Goal: Transaction & Acquisition: Obtain resource

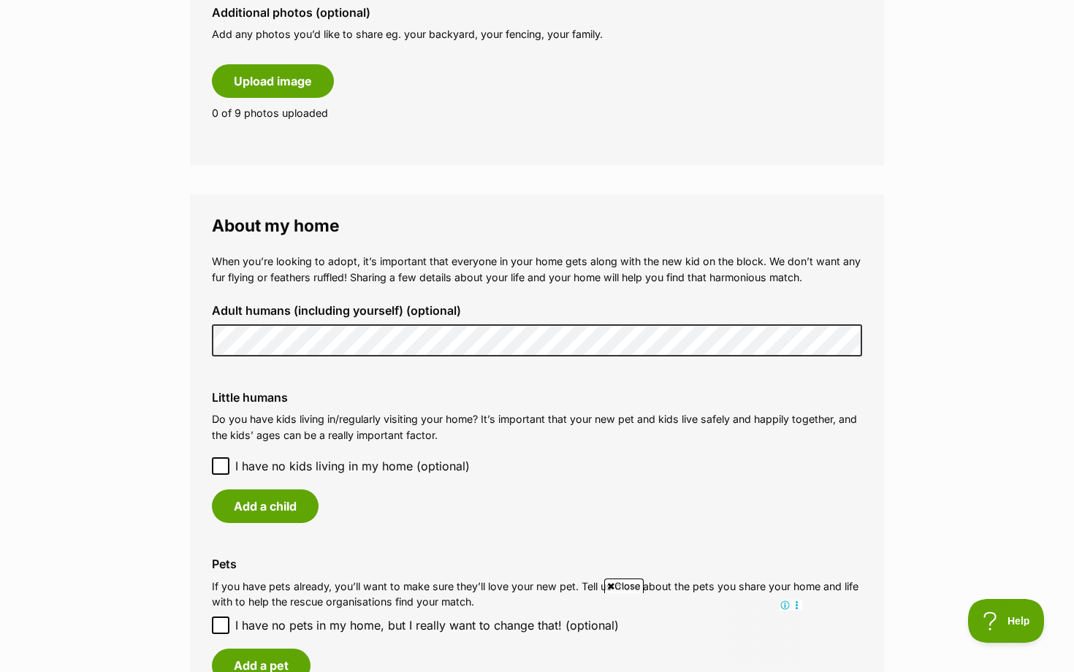
scroll to position [918, 0]
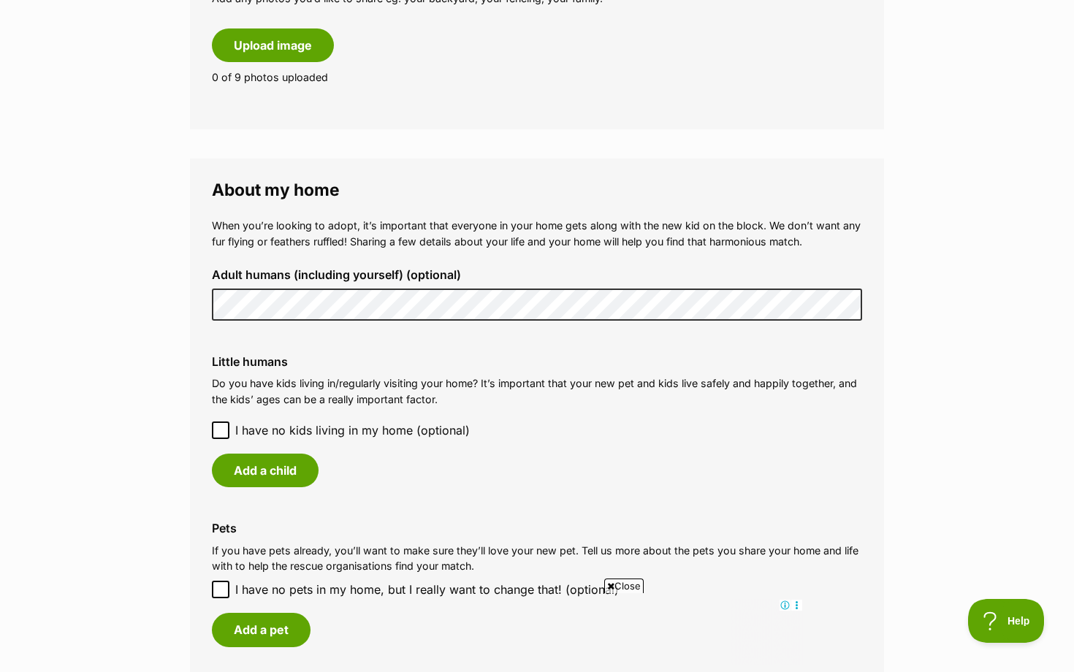
click at [640, 367] on label "Little humans" at bounding box center [537, 361] width 650 height 13
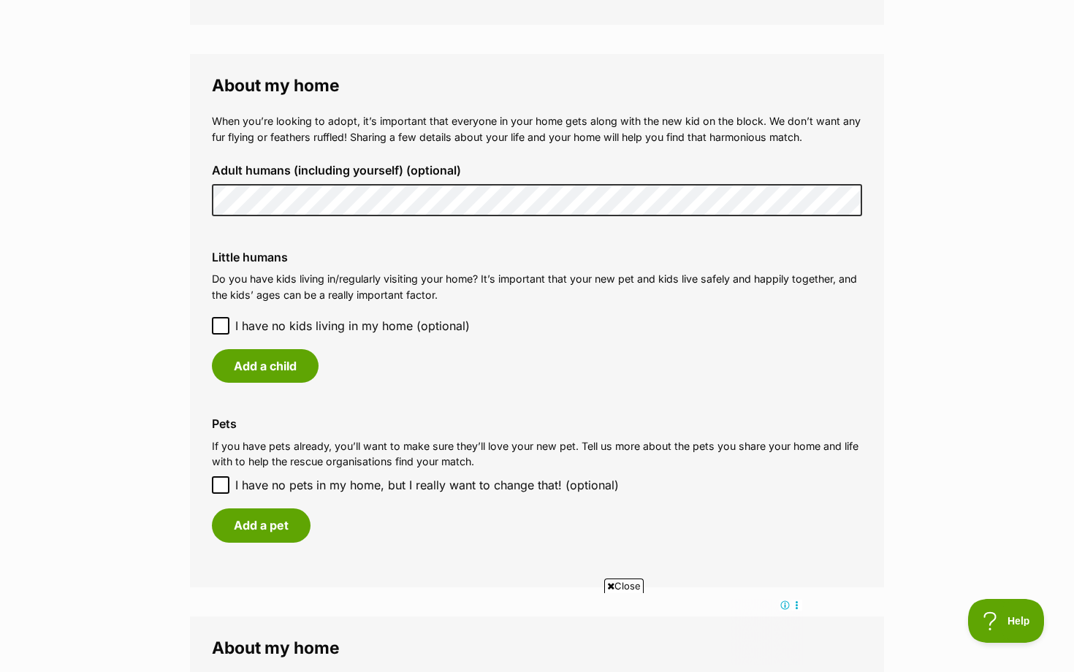
scroll to position [1078, 0]
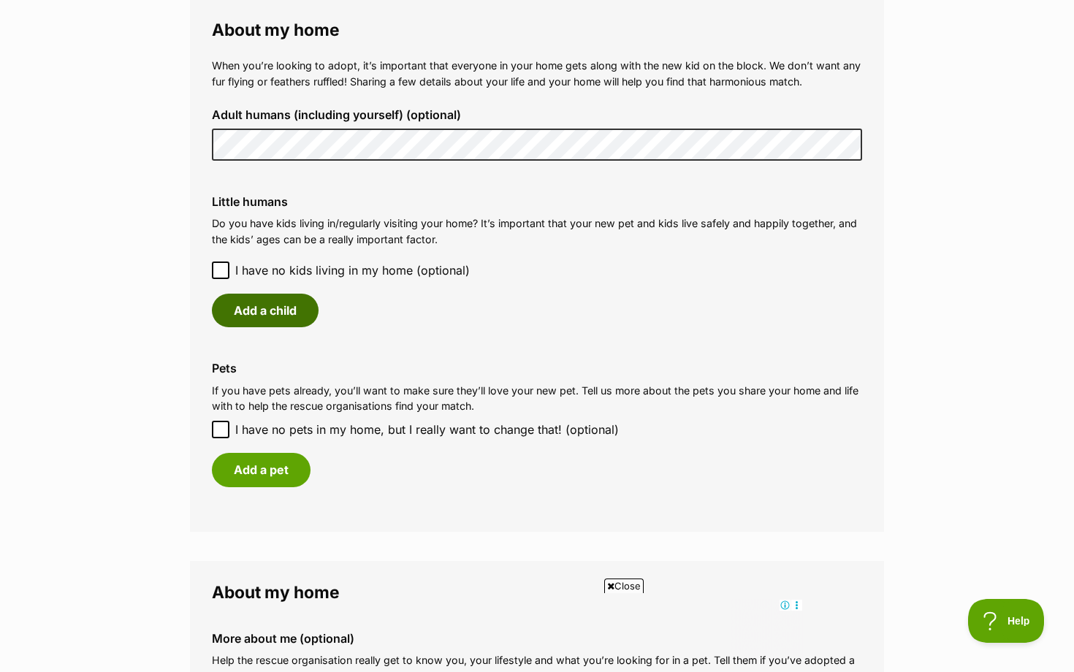
click at [249, 305] on button "Add a child" at bounding box center [265, 311] width 107 height 34
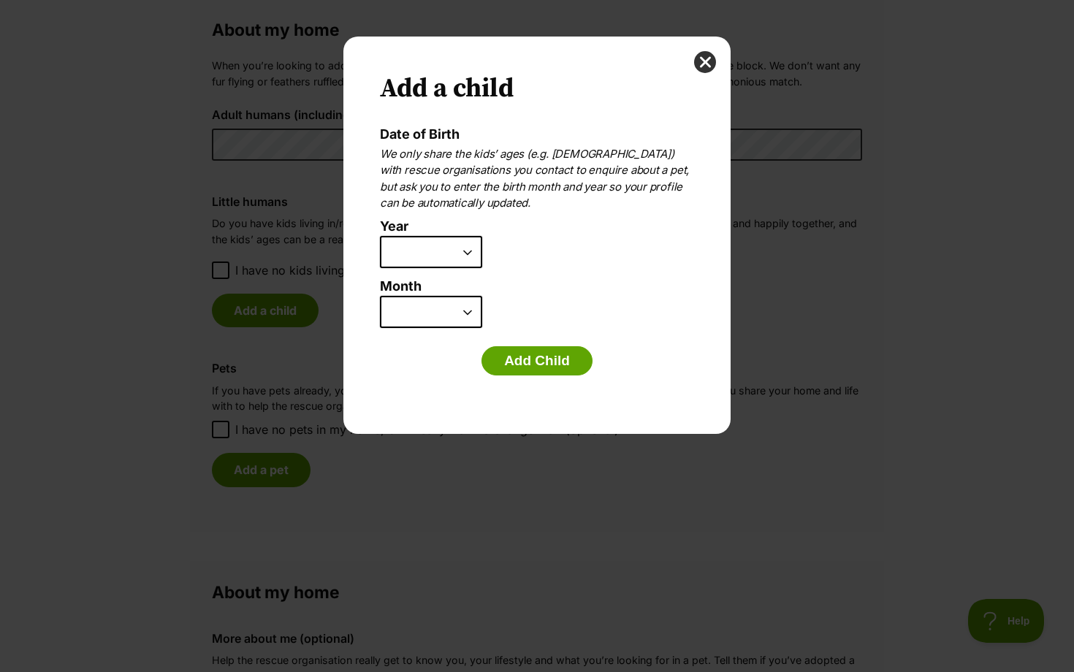
scroll to position [0, 0]
click at [435, 252] on select "2025 2024 2023 2022 2021 2020 2019 2018 2017 2016 2015 2014 2013 2012 2011 2010…" at bounding box center [431, 252] width 102 height 32
click at [700, 57] on button "close" at bounding box center [705, 62] width 22 height 22
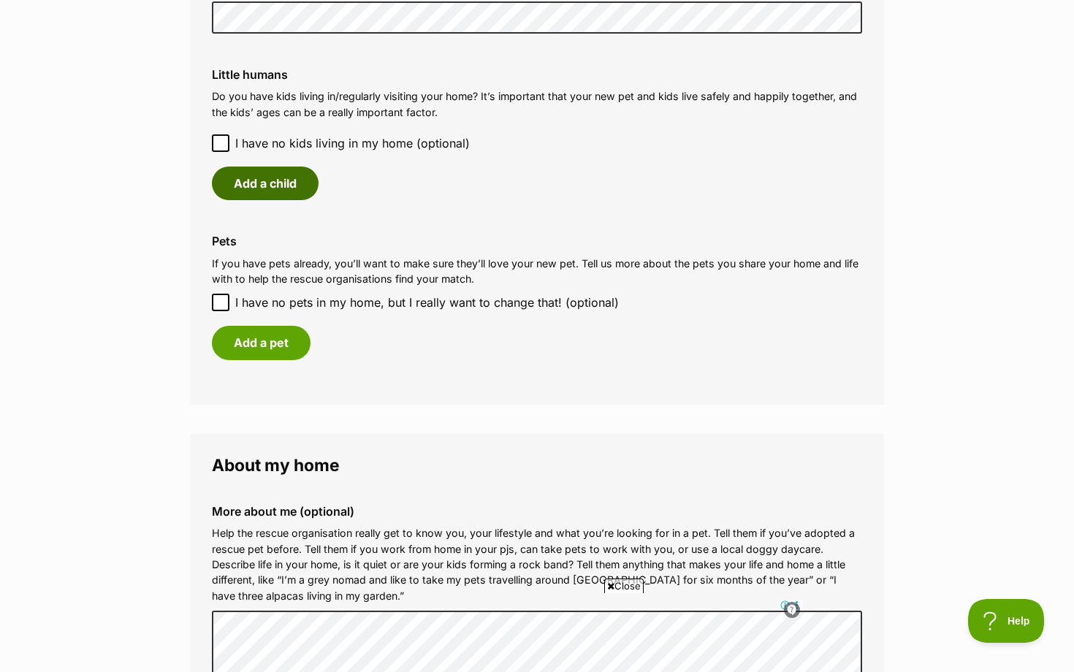
scroll to position [1200, 0]
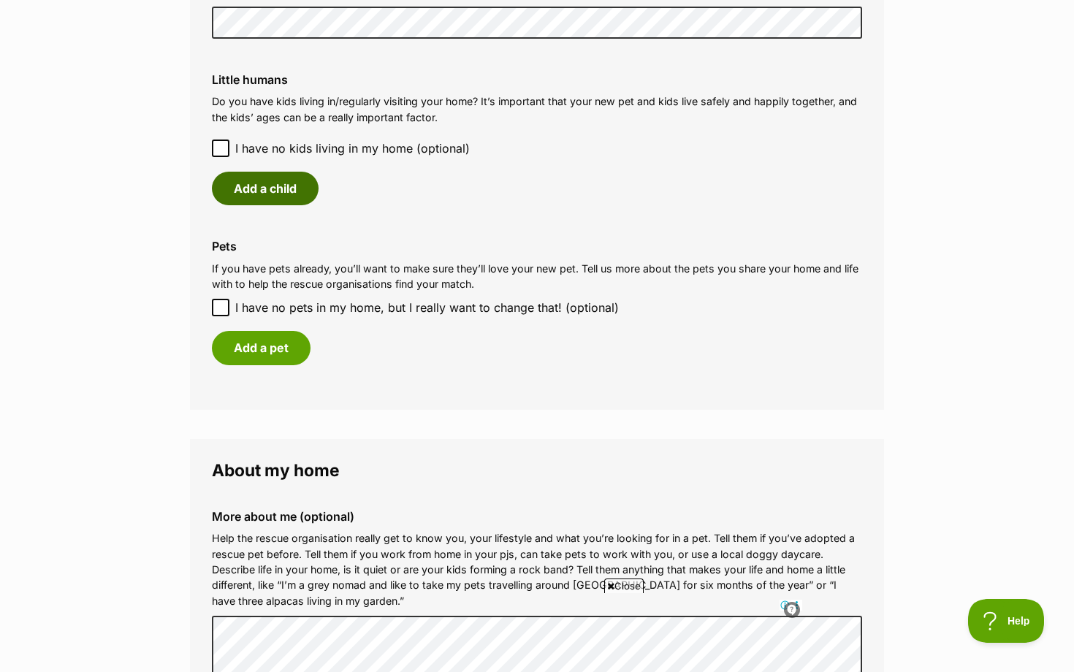
click at [263, 188] on button "Add a child" at bounding box center [265, 189] width 107 height 34
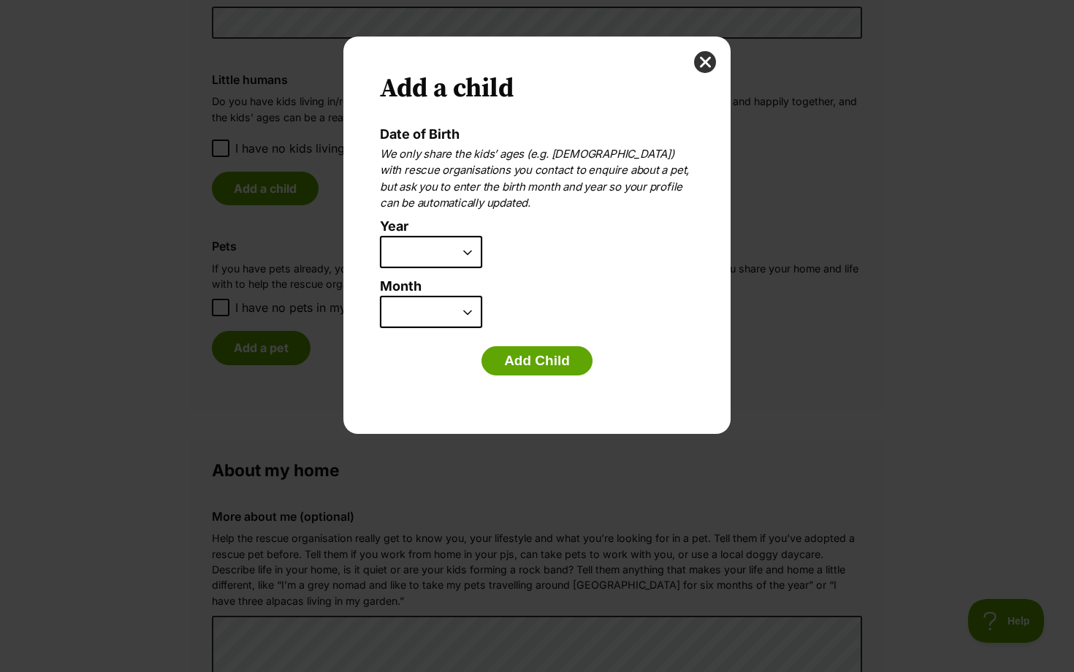
scroll to position [0, 0]
click at [421, 245] on select "2025 2024 2023 2022 2021 2020 2019 2018 2017 2016 2015 2014 2013 2012 2011 2010…" at bounding box center [431, 252] width 102 height 32
select select "2017"
click at [432, 314] on select "January February March April May June July August September October November De…" at bounding box center [431, 312] width 102 height 32
select select "7"
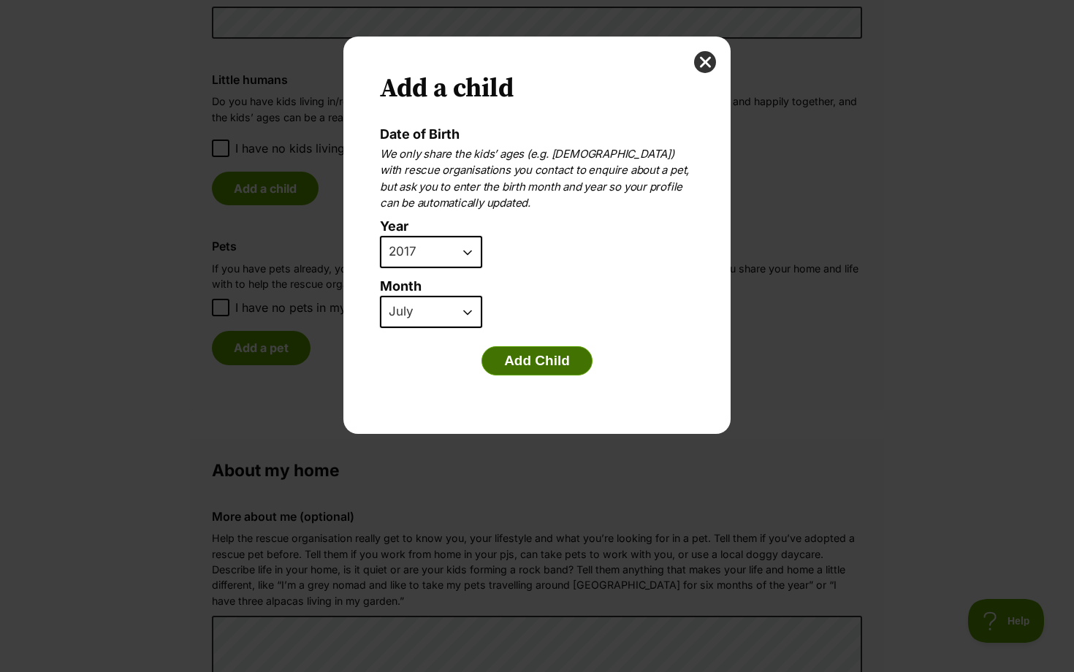
click at [536, 358] on button "Add Child" at bounding box center [536, 360] width 111 height 29
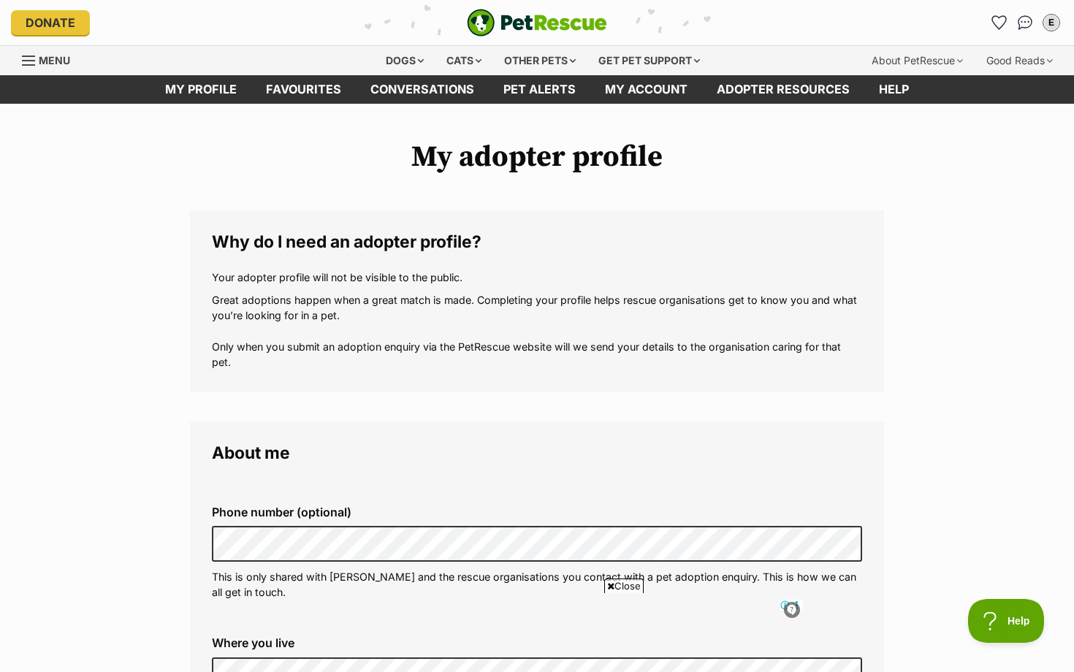
scroll to position [1200, 0]
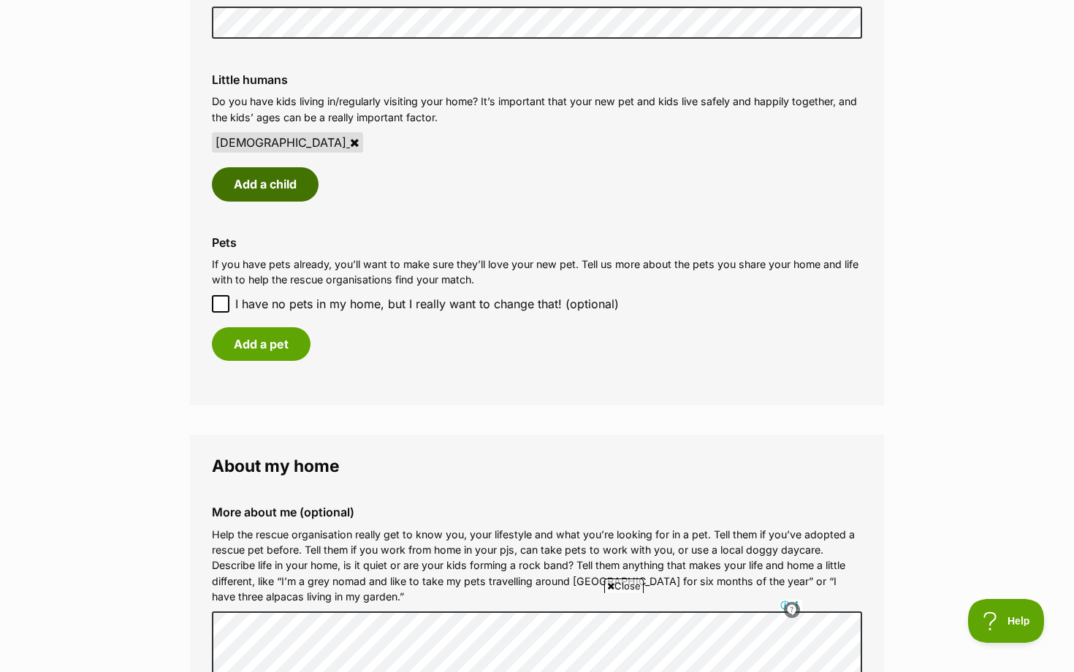
click at [253, 184] on button "Add a child" at bounding box center [265, 184] width 107 height 34
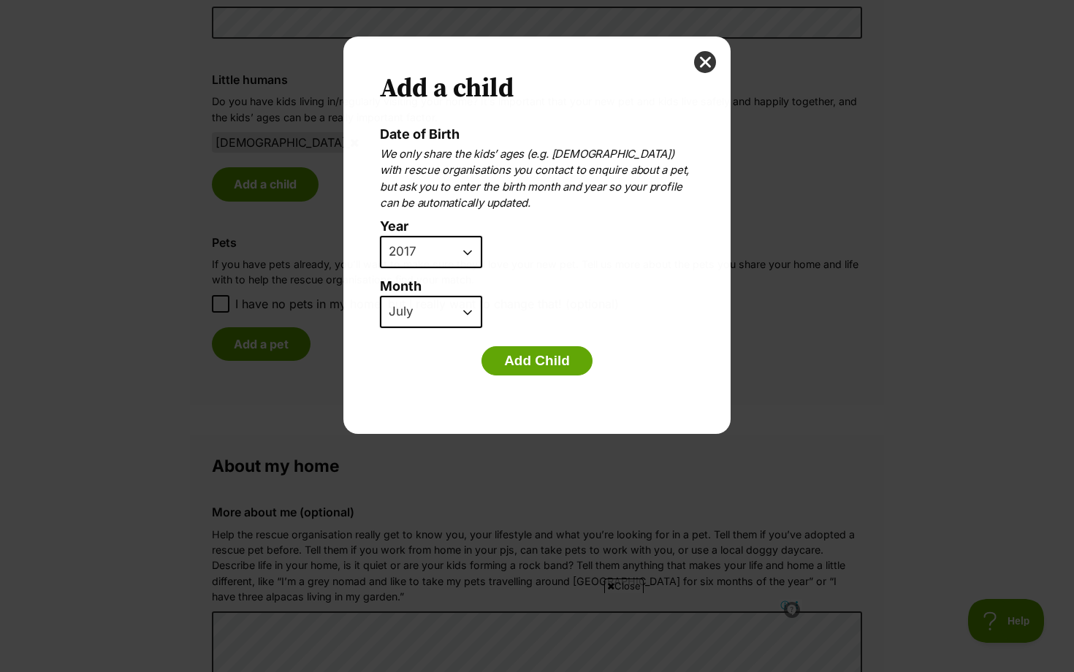
scroll to position [0, 0]
click at [440, 272] on li "Year 2025 2024 2023 2022 2021 2020 2019 2018 2017 2016 2015 2014 2013 2012 2011…" at bounding box center [533, 249] width 307 height 60
click at [439, 248] on select "2025 2024 2023 2022 2021 2020 2019 2018 2017 2016 2015 2014 2013 2012 2011 2010…" at bounding box center [431, 252] width 102 height 32
select select "2019"
click at [447, 312] on select "January February March April May June July August September October November De…" at bounding box center [431, 312] width 102 height 32
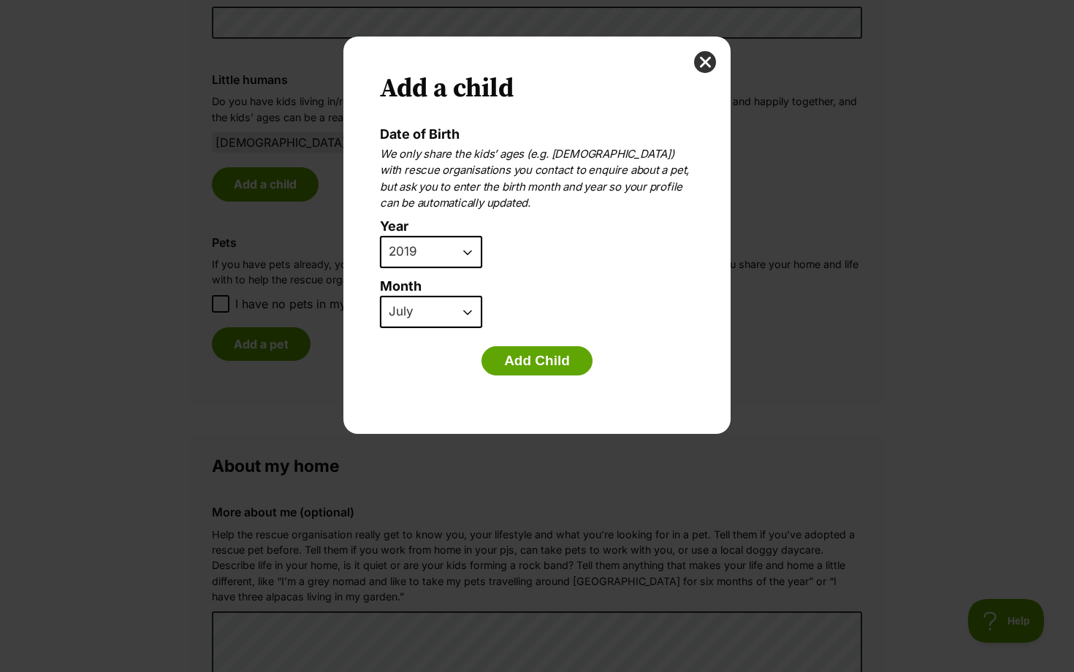
select select "6"
click at [529, 353] on button "Add Child" at bounding box center [536, 360] width 111 height 29
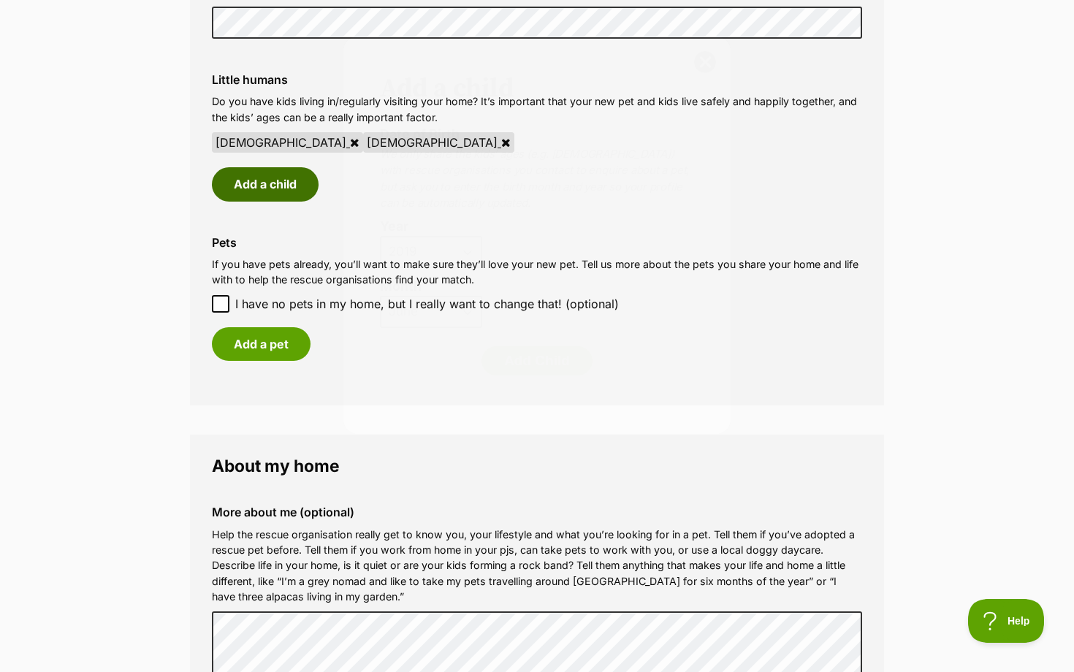
scroll to position [1200, 0]
click at [350, 139] on icon at bounding box center [354, 143] width 9 height 12
click at [250, 180] on button "Add a child" at bounding box center [265, 184] width 107 height 34
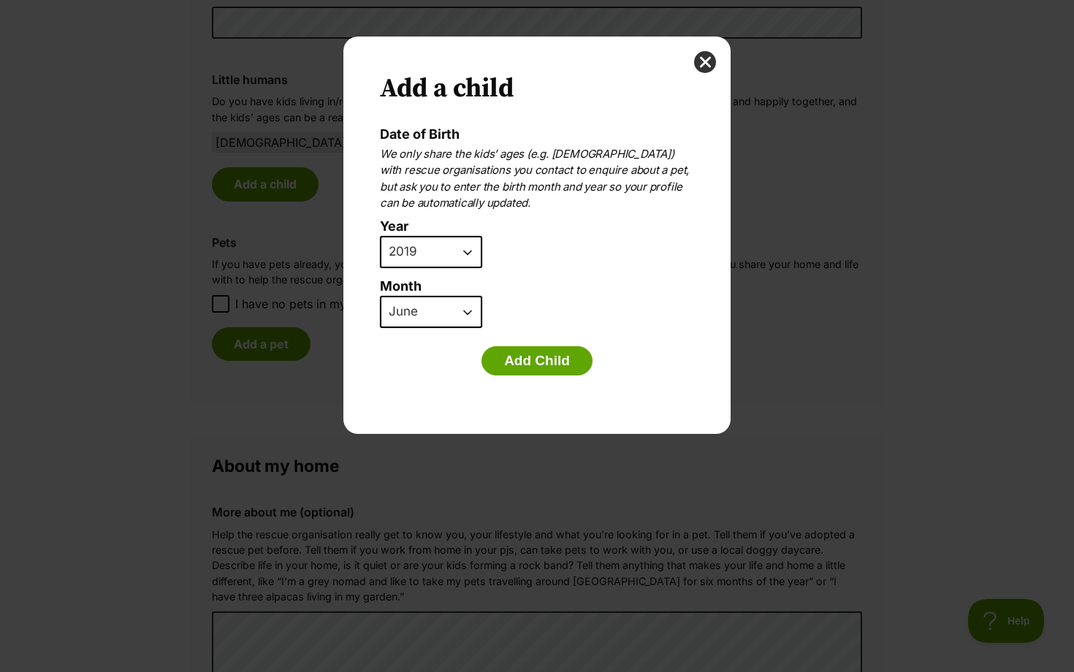
scroll to position [0, 0]
click at [459, 240] on select "2025 2024 2023 2022 2021 2020 2019 2018 2017 2016 2015 2014 2013 2012 2011 2010…" at bounding box center [431, 252] width 102 height 32
select select "2017"
click at [449, 313] on select "January February March April May June July August September October November De…" at bounding box center [431, 312] width 102 height 32
select select "3"
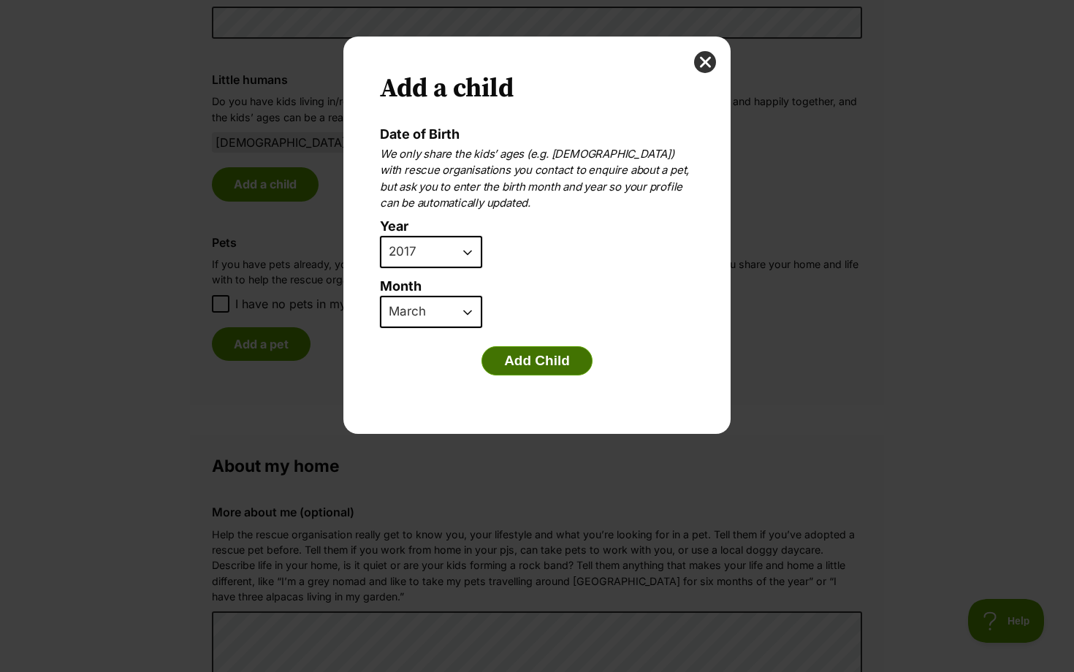
click at [532, 359] on button "Add Child" at bounding box center [536, 360] width 111 height 29
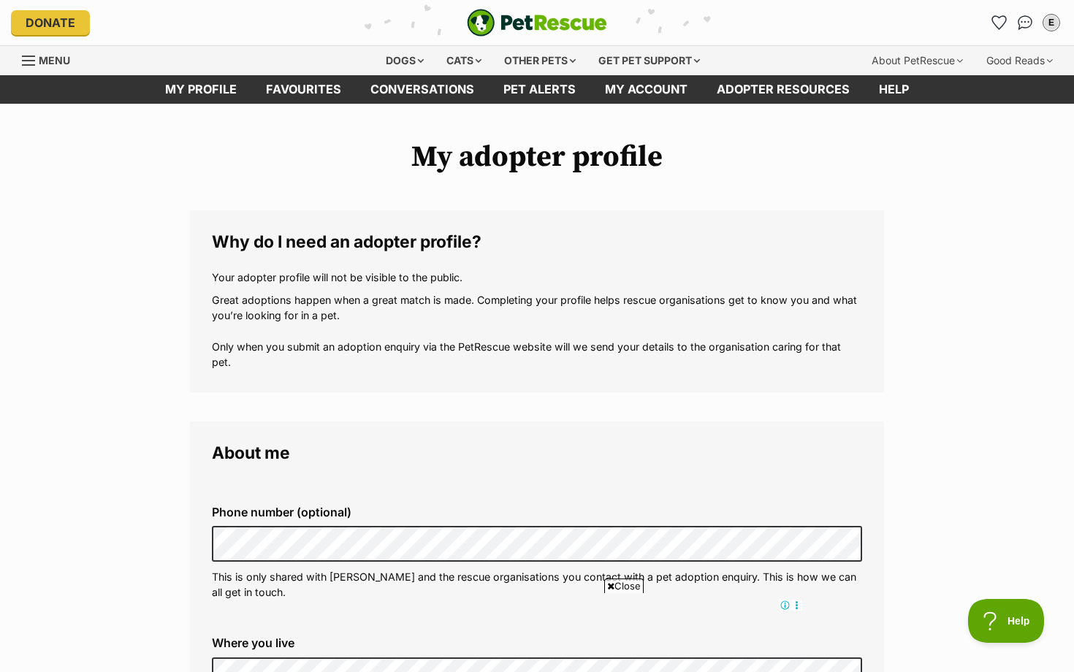
scroll to position [1200, 0]
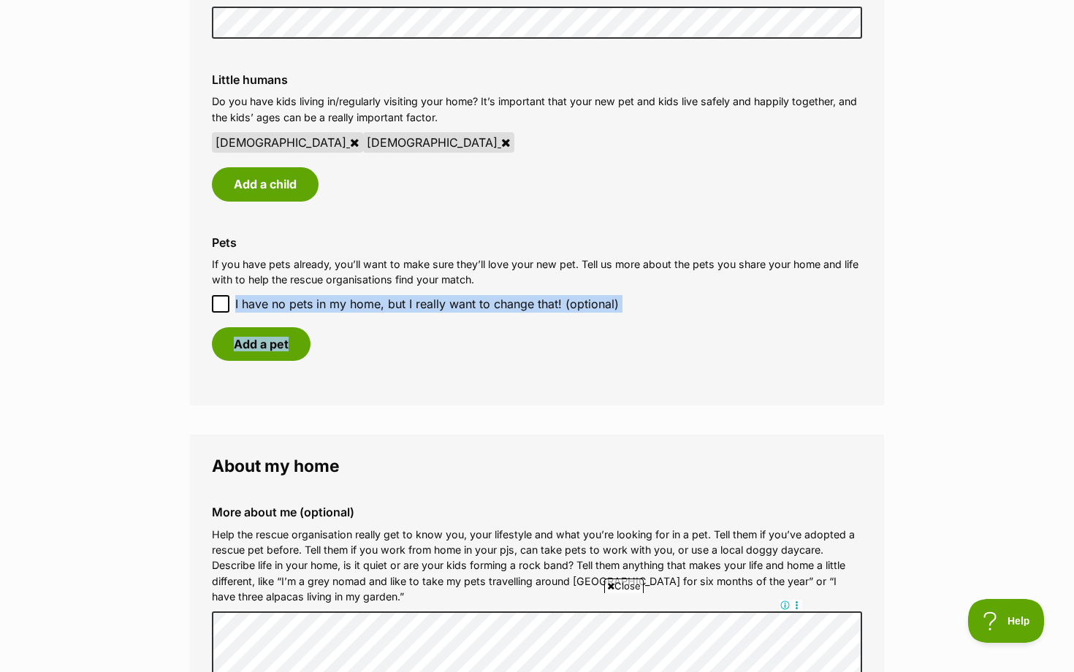
drag, startPoint x: 220, startPoint y: 301, endPoint x: 183, endPoint y: 371, distance: 79.4
click at [242, 347] on button "Add a pet" at bounding box center [261, 344] width 99 height 34
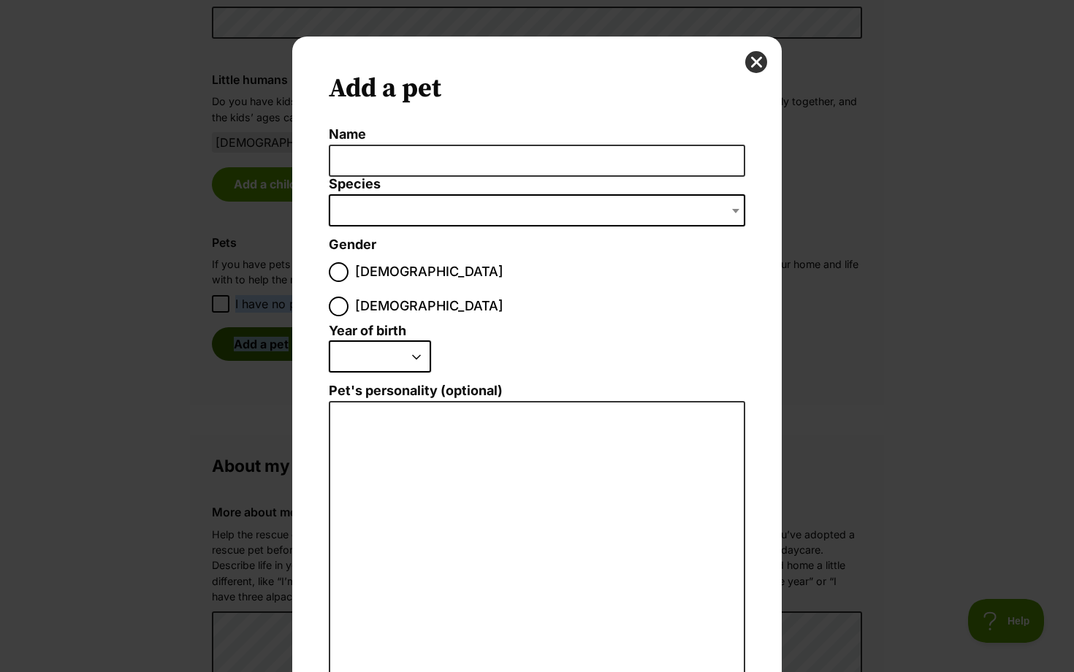
scroll to position [0, 0]
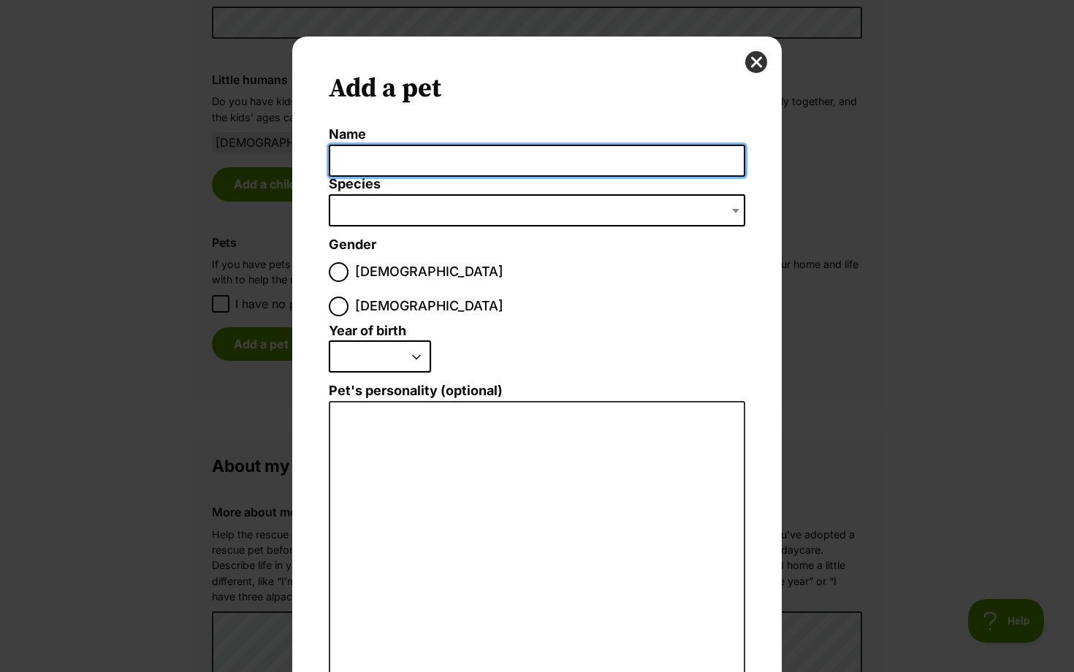
click at [467, 150] on input "Name" at bounding box center [537, 161] width 416 height 33
type input "Socks"
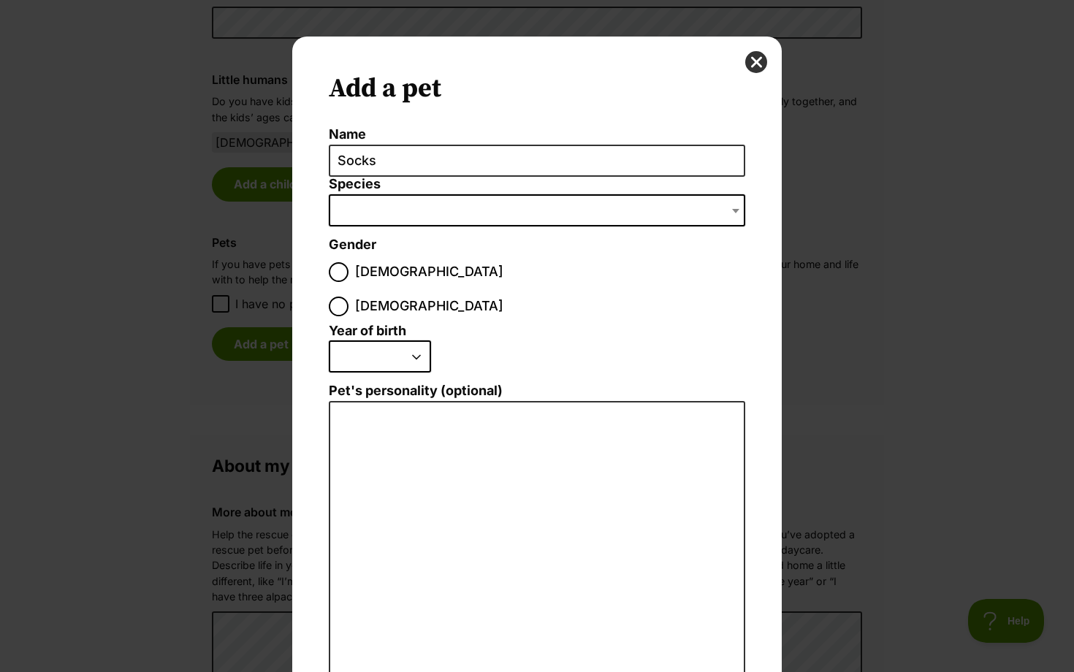
click at [461, 214] on span "Dialog Window - Close (Press escape to close)" at bounding box center [537, 210] width 416 height 32
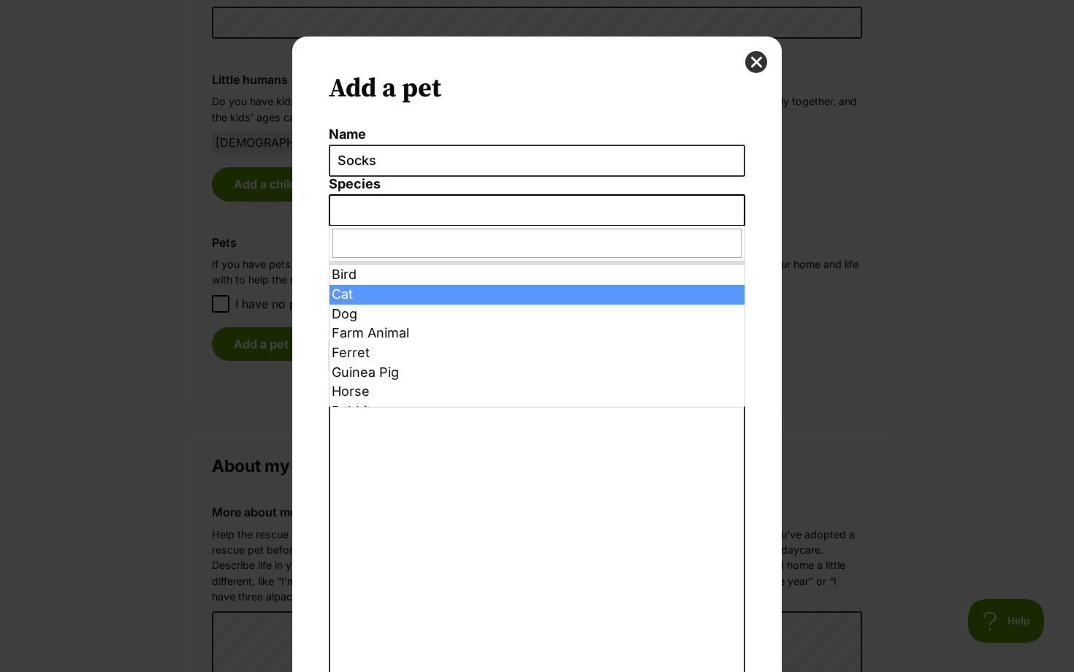
select select "2"
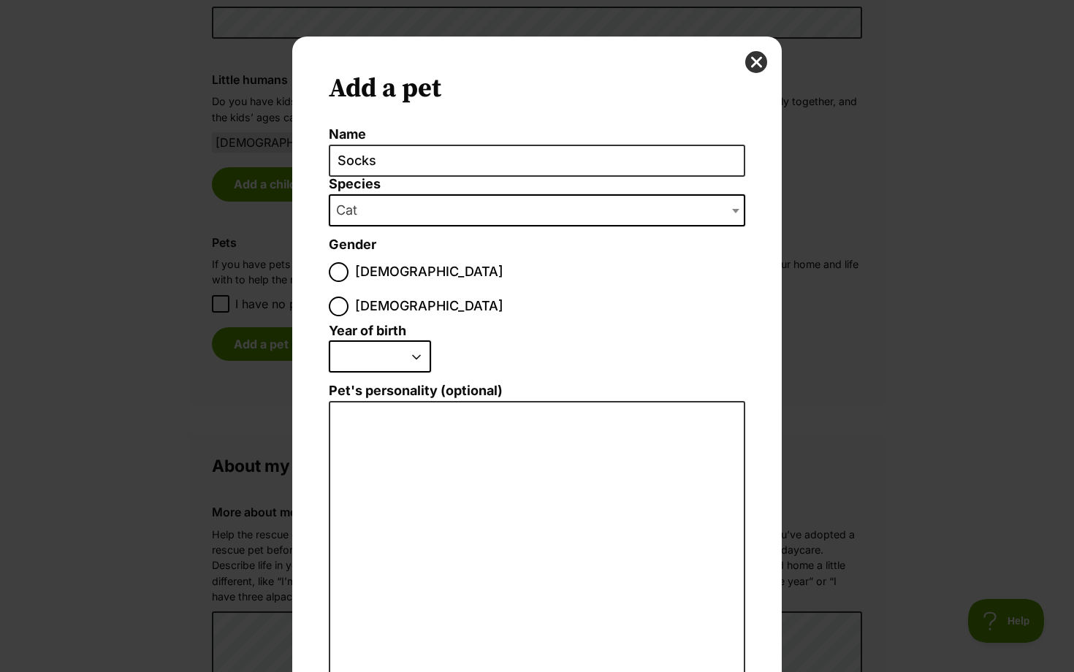
click at [421, 297] on span "Female" at bounding box center [429, 307] width 148 height 20
click at [348, 297] on input "Female" at bounding box center [339, 307] width 20 height 20
radio input "true"
click at [394, 340] on select "2025 2024 2023 2022 2021 2020 2019 2018 2017 2016 2015 2014 2013 2012 2011 2010…" at bounding box center [380, 356] width 102 height 32
select select "2024"
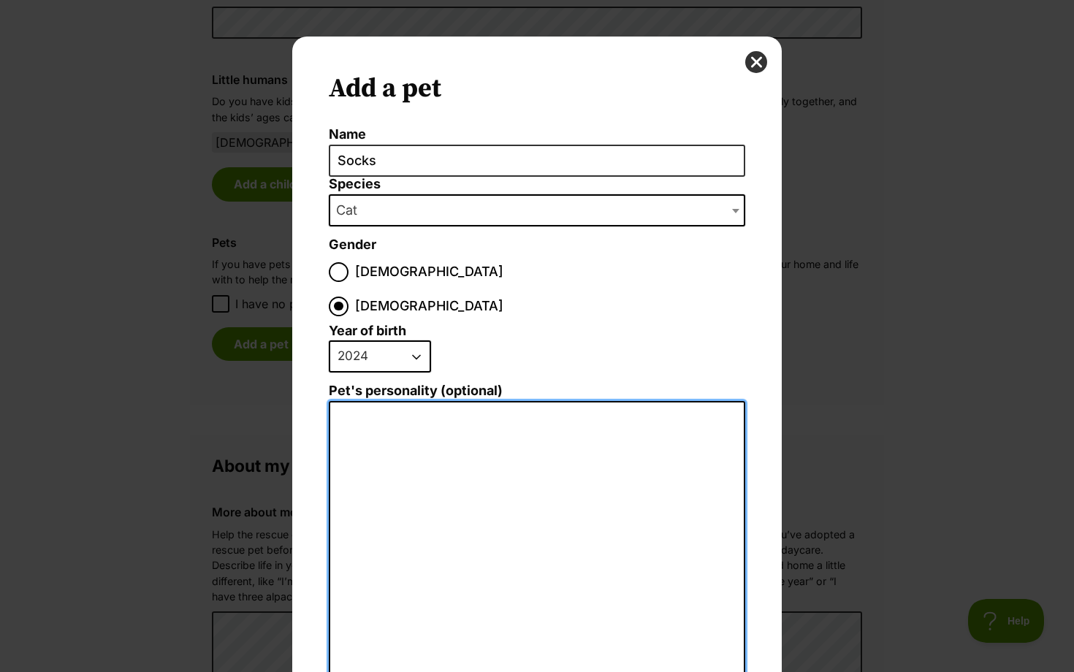
click at [373, 401] on textarea "Pet's personality (optional)" at bounding box center [537, 561] width 416 height 320
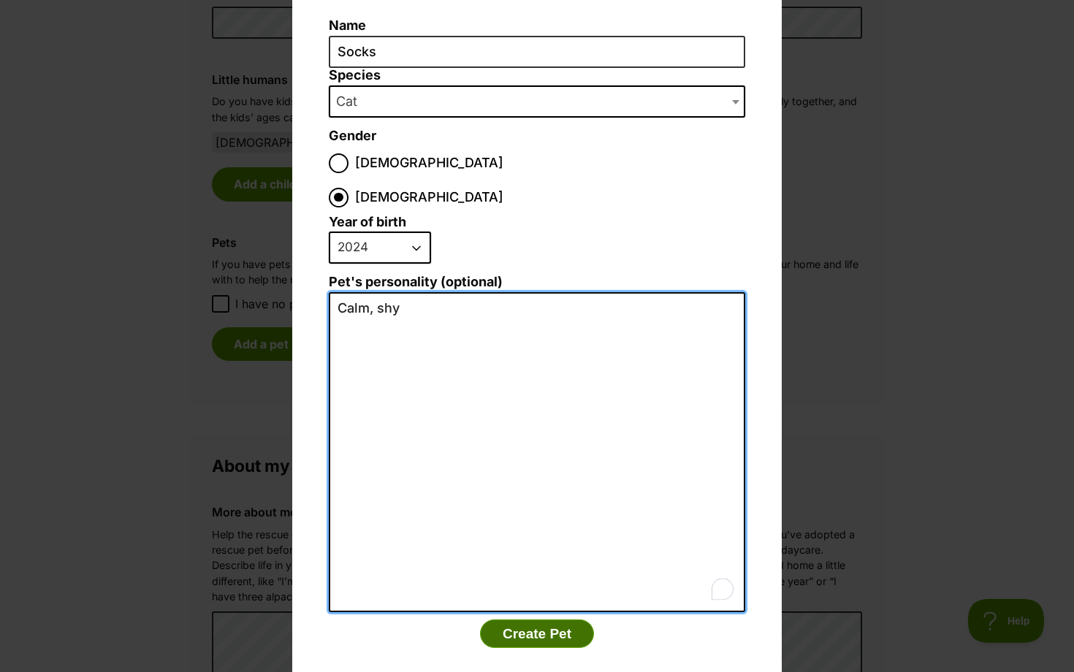
type textarea "Calm, shy"
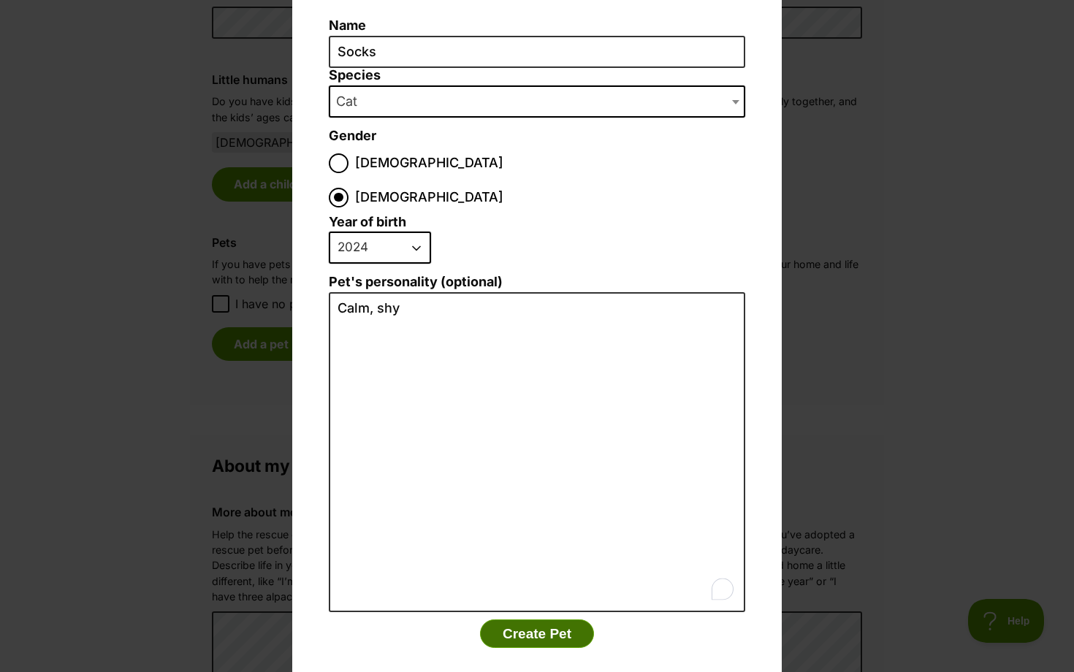
click at [531, 619] on button "Create Pet" at bounding box center [537, 633] width 114 height 29
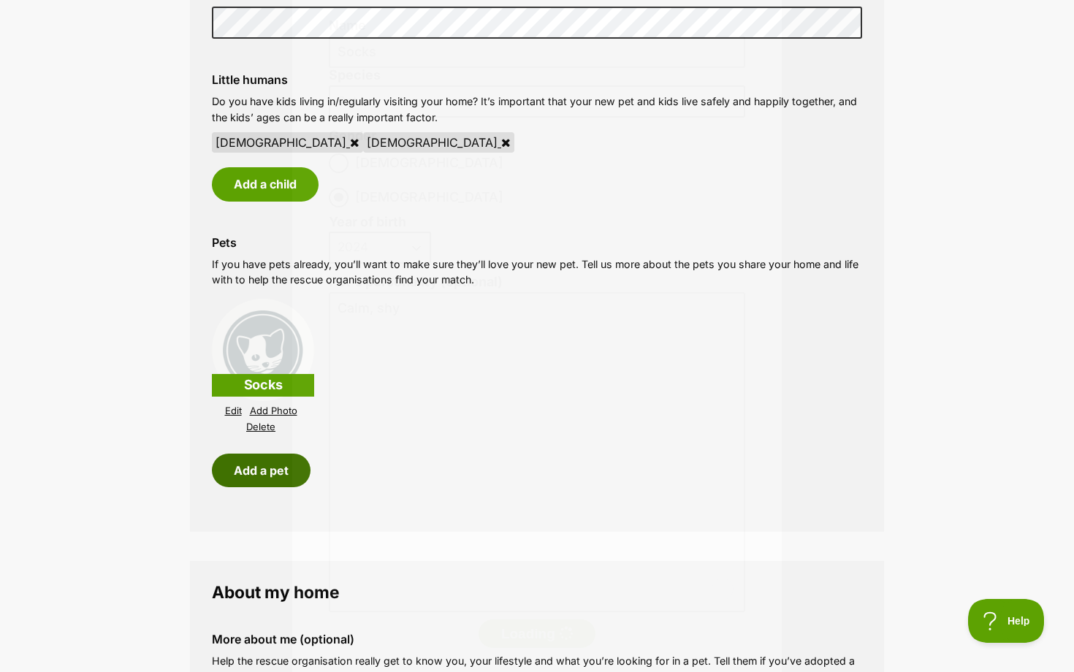
scroll to position [1200, 0]
click at [264, 466] on button "Add a pet" at bounding box center [261, 471] width 99 height 34
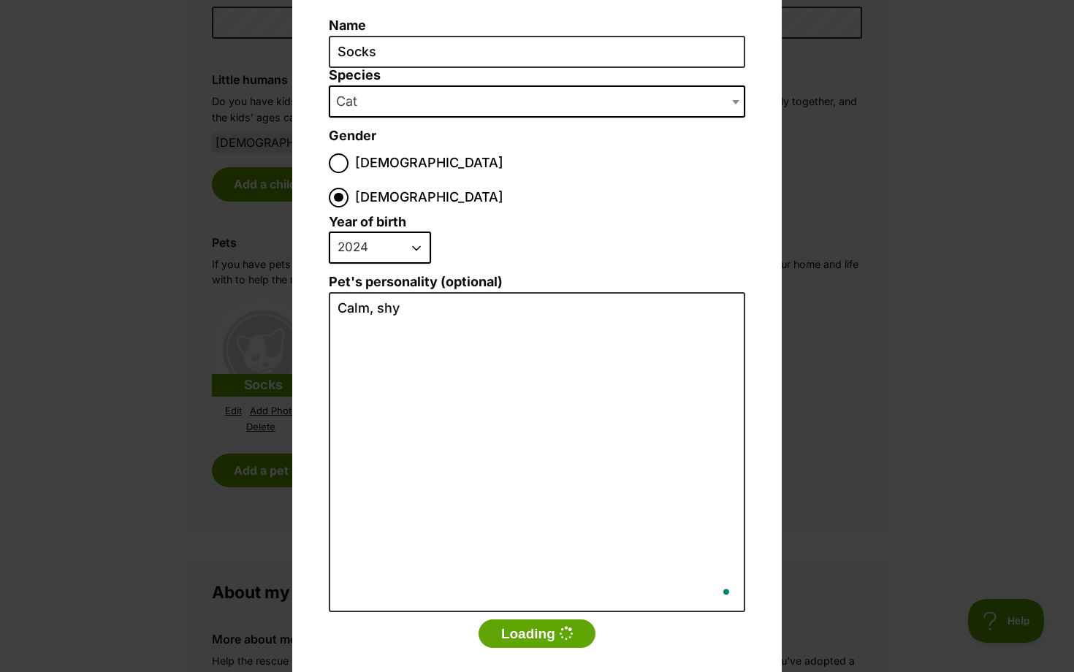
scroll to position [0, 0]
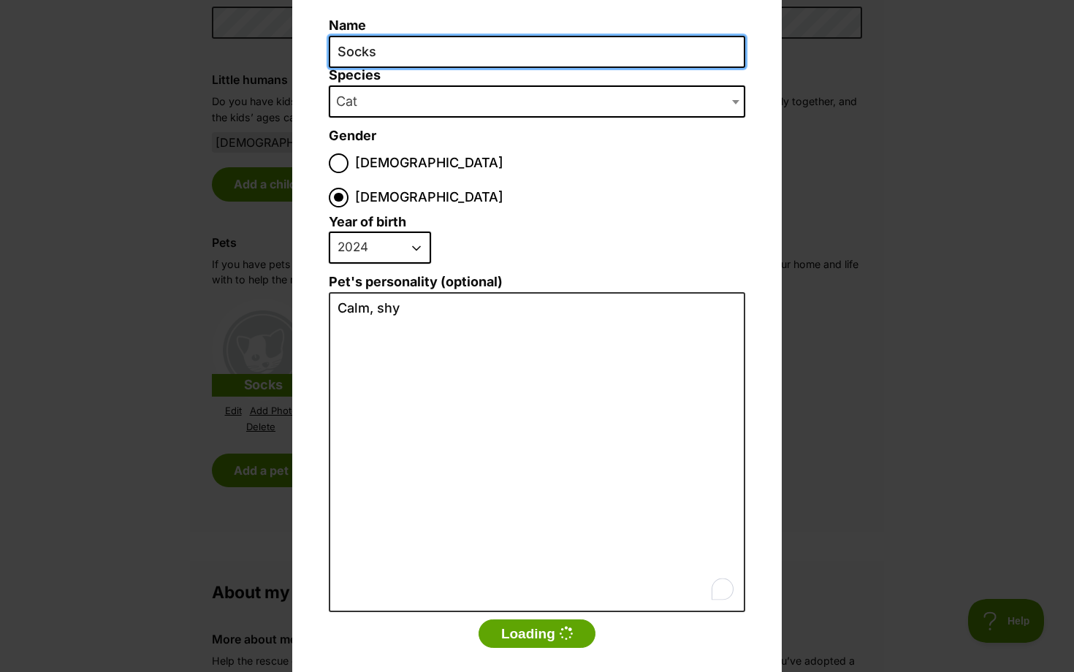
drag, startPoint x: 379, startPoint y: 51, endPoint x: 261, endPoint y: 23, distance: 120.8
click at [261, 23] on div "Add a pet Name Socks Species Bird Cat Dog Farm Animal Ferret Guinea Pig Horse R…" at bounding box center [537, 336] width 1074 height 672
type input "Mittens"
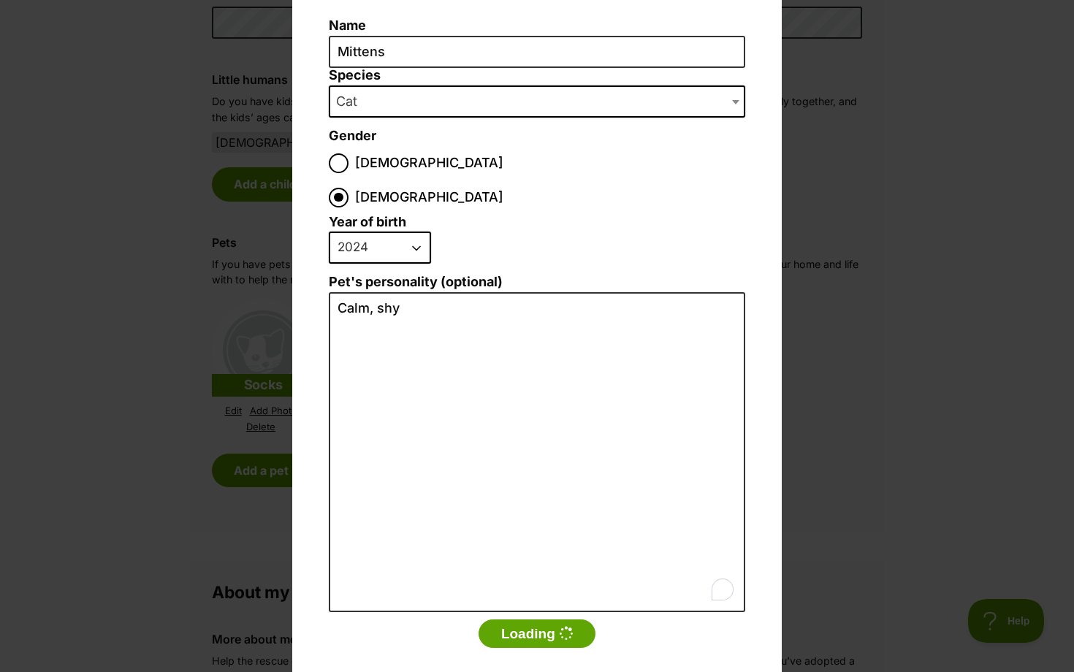
click at [507, 215] on fieldset "Year of birth 2025 2024 2023 2022 2021 2020 2019 2018 2017 2016 2015 2014 2013 …" at bounding box center [537, 245] width 416 height 60
click at [527, 619] on button "Loading" at bounding box center [536, 633] width 117 height 29
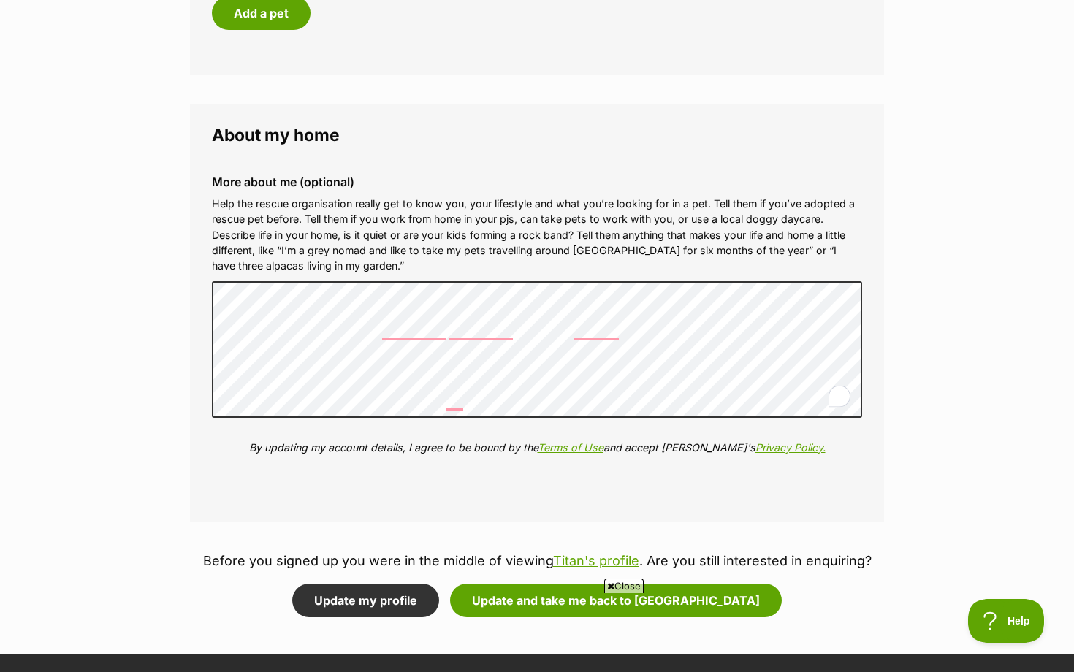
click at [616, 585] on span "Close" at bounding box center [623, 585] width 39 height 15
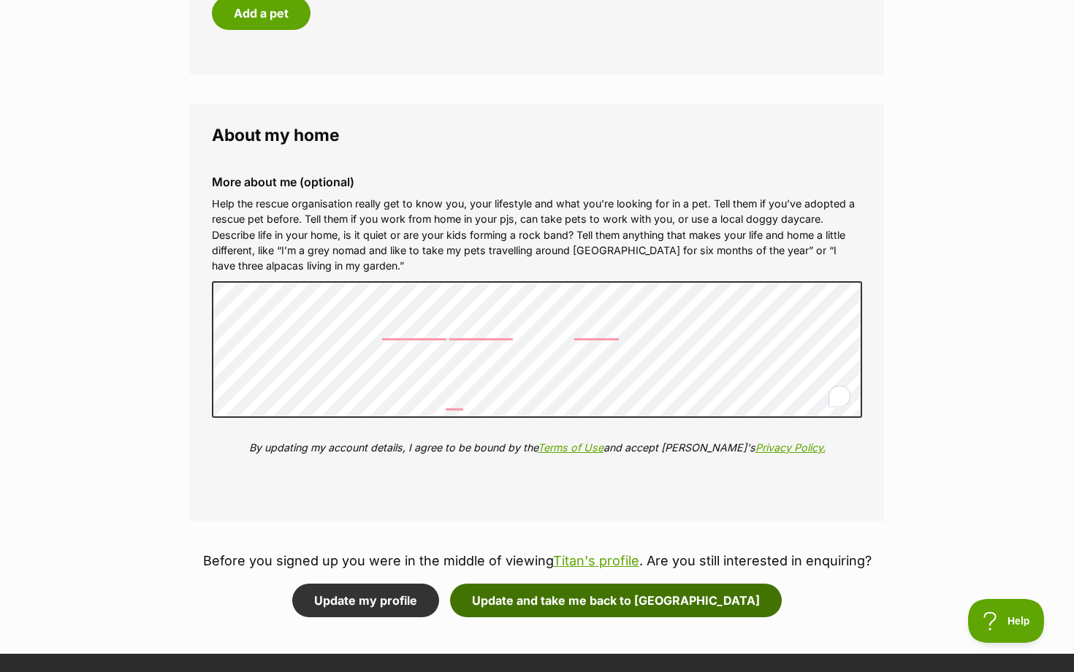
click at [611, 611] on button "Update and take me back to Titan" at bounding box center [616, 601] width 332 height 34
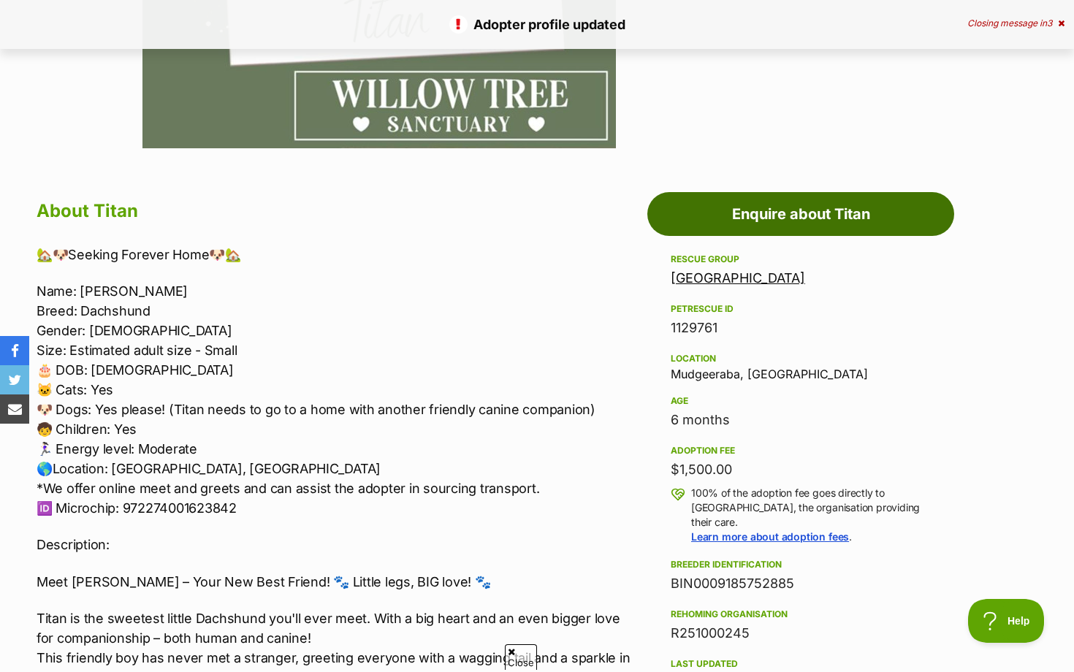
click at [862, 211] on link "Enquire about Titan" at bounding box center [800, 214] width 307 height 44
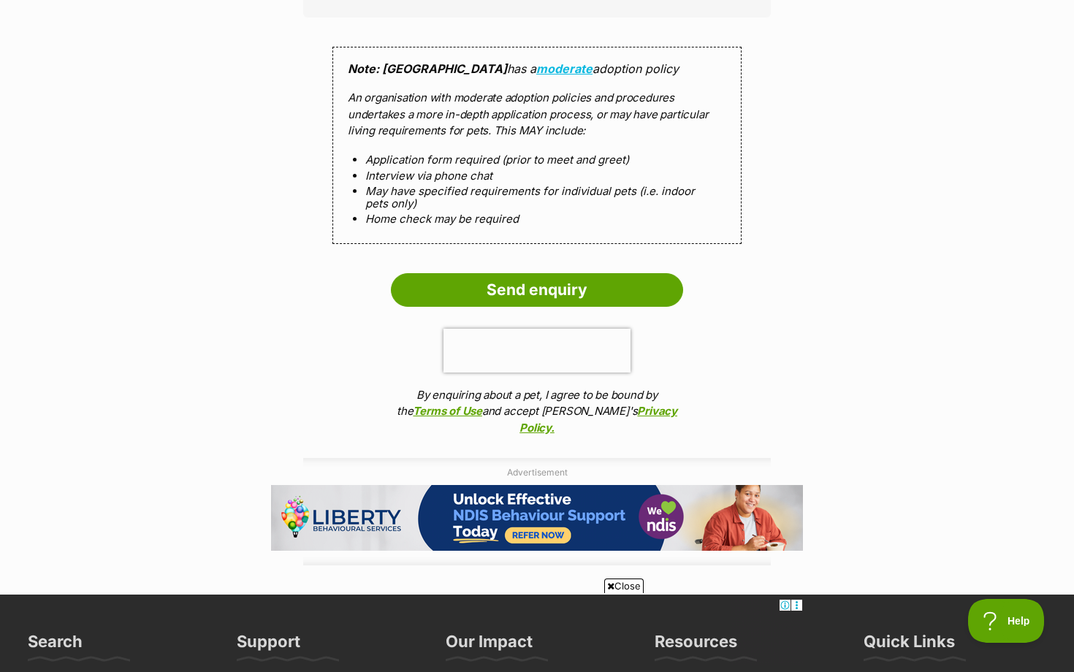
scroll to position [1326, 0]
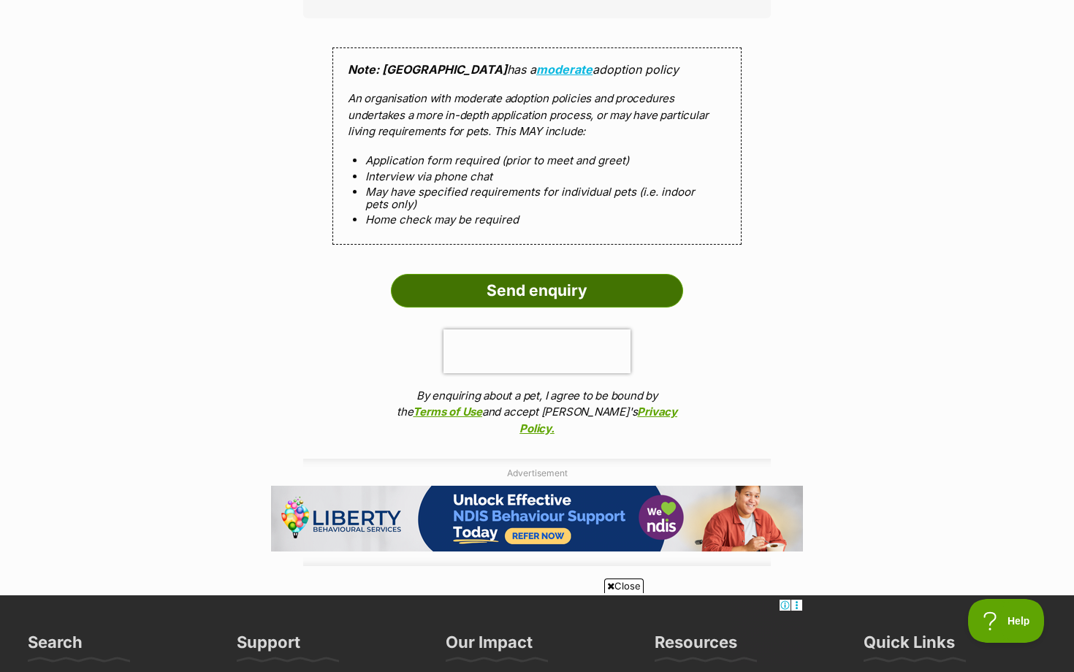
click at [436, 289] on input "Send enquiry" at bounding box center [537, 291] width 292 height 34
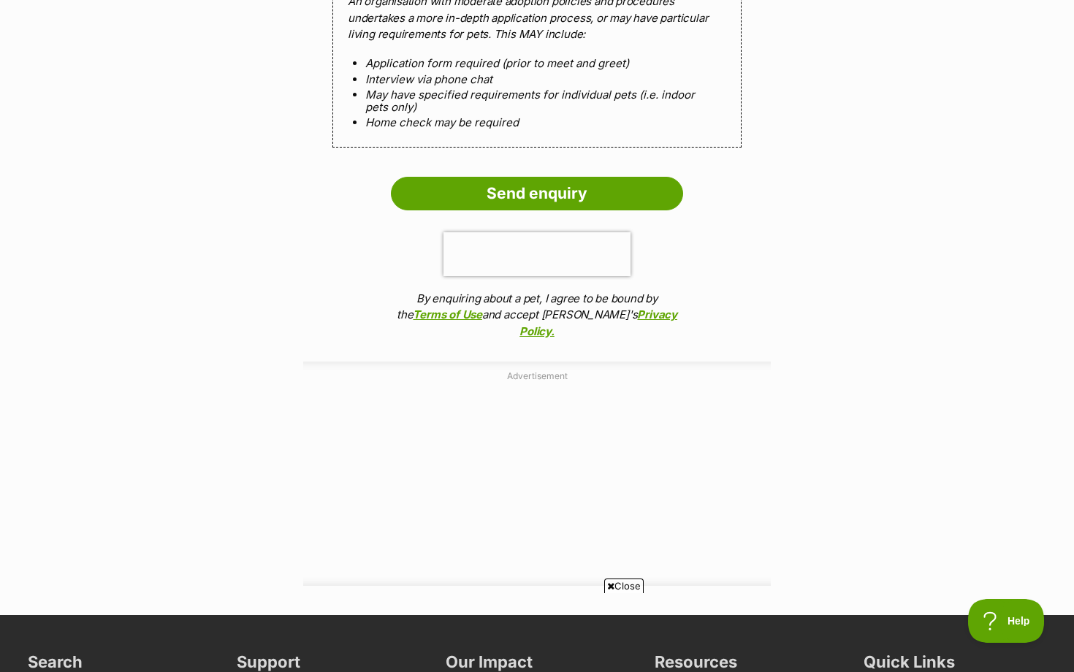
scroll to position [1609, 0]
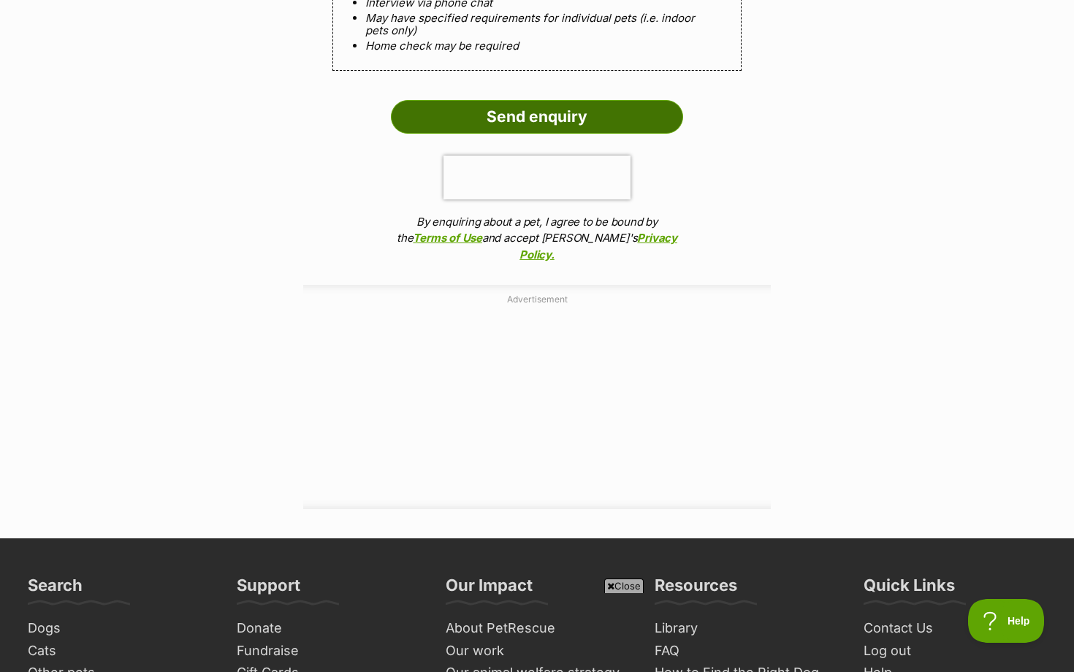
click at [585, 112] on input "Send enquiry" at bounding box center [537, 117] width 292 height 34
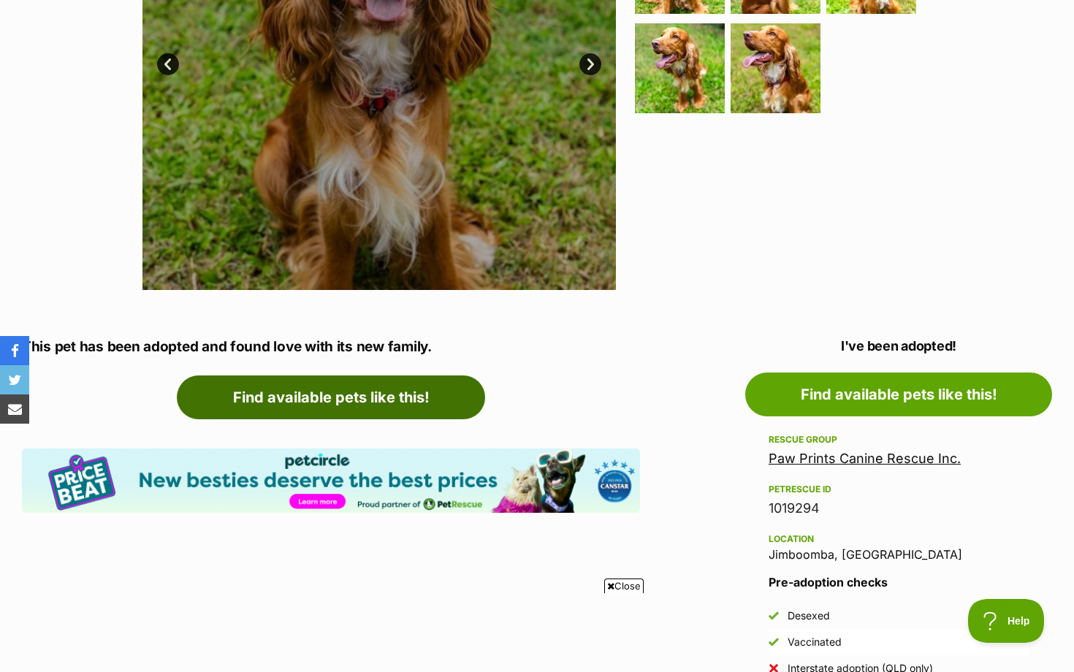
click at [346, 419] on link "Find available pets like this!" at bounding box center [331, 397] width 308 height 44
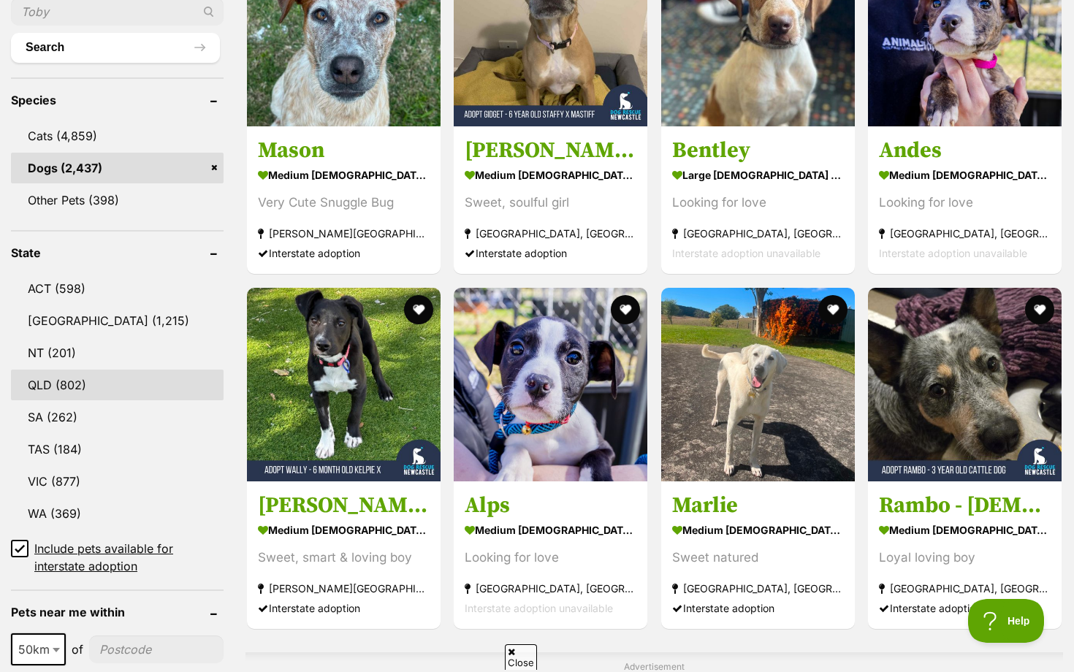
click at [103, 376] on link "QLD (802)" at bounding box center [117, 385] width 213 height 31
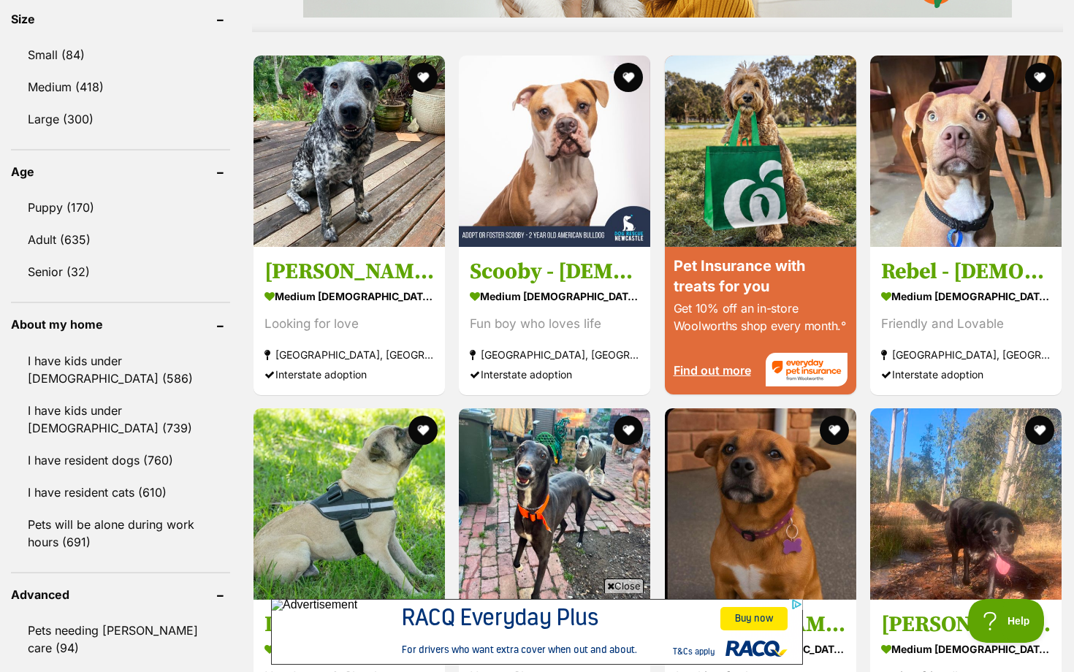
scroll to position [1385, 0]
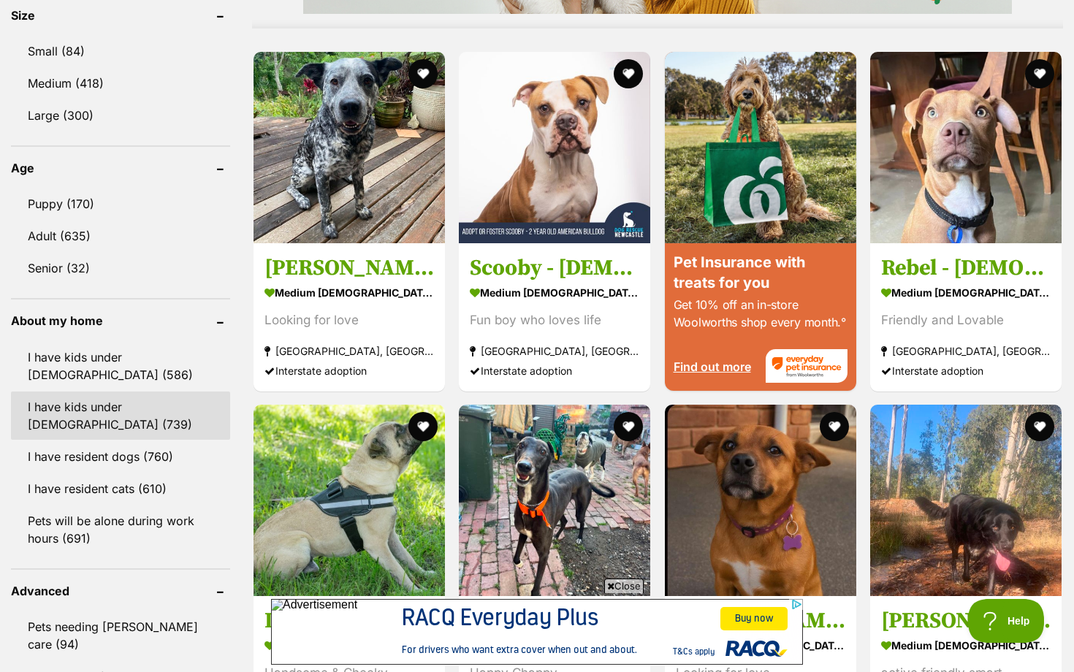
click at [150, 421] on link "I have kids under 12 years old (739)" at bounding box center [120, 415] width 219 height 48
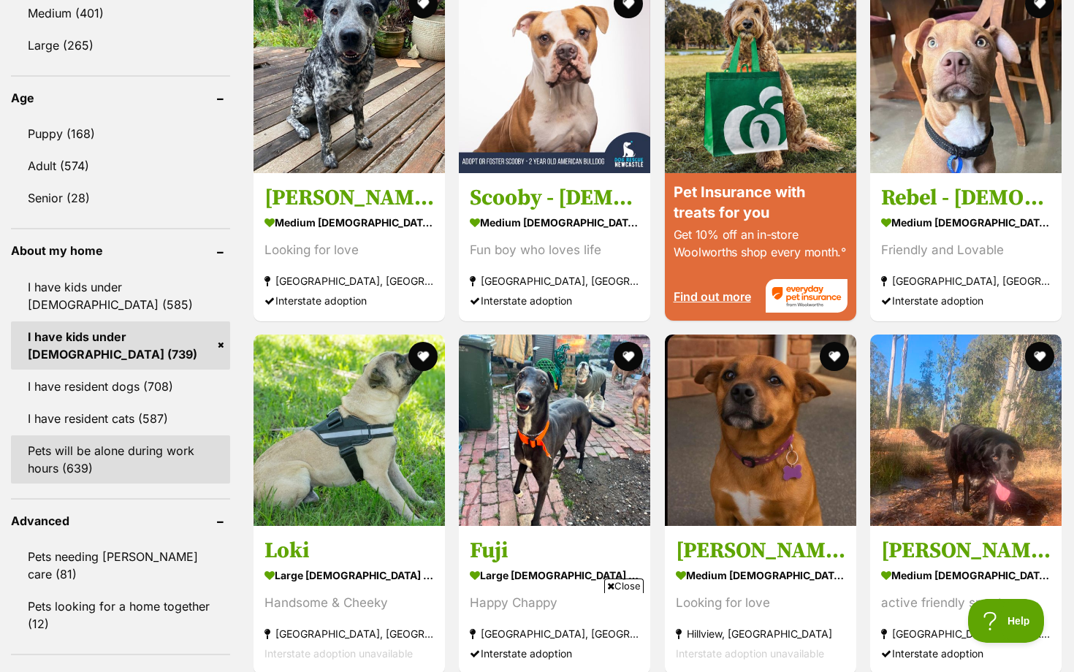
scroll to position [1454, 0]
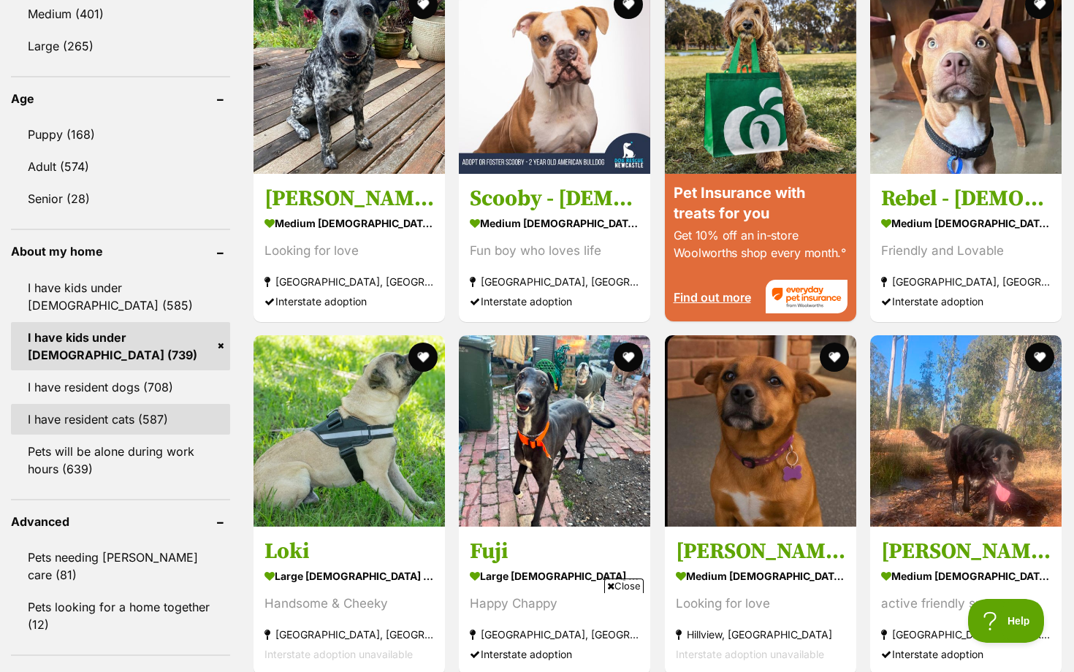
click at [148, 415] on link "I have resident cats (587)" at bounding box center [120, 419] width 219 height 31
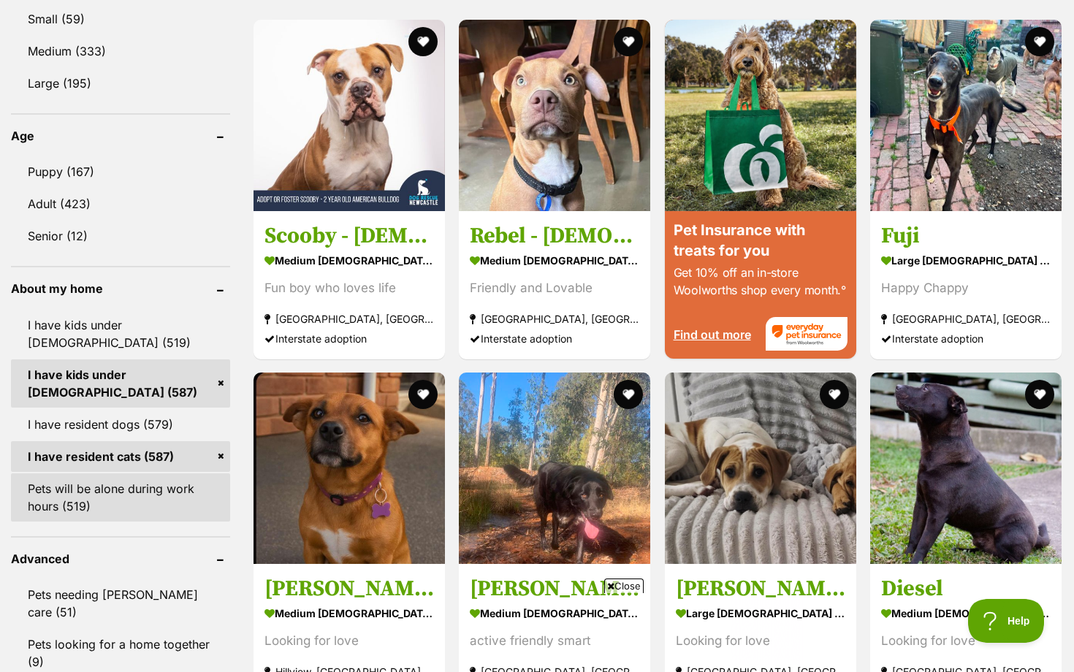
click at [128, 500] on link "Pets will be alone during work hours (519)" at bounding box center [120, 497] width 219 height 48
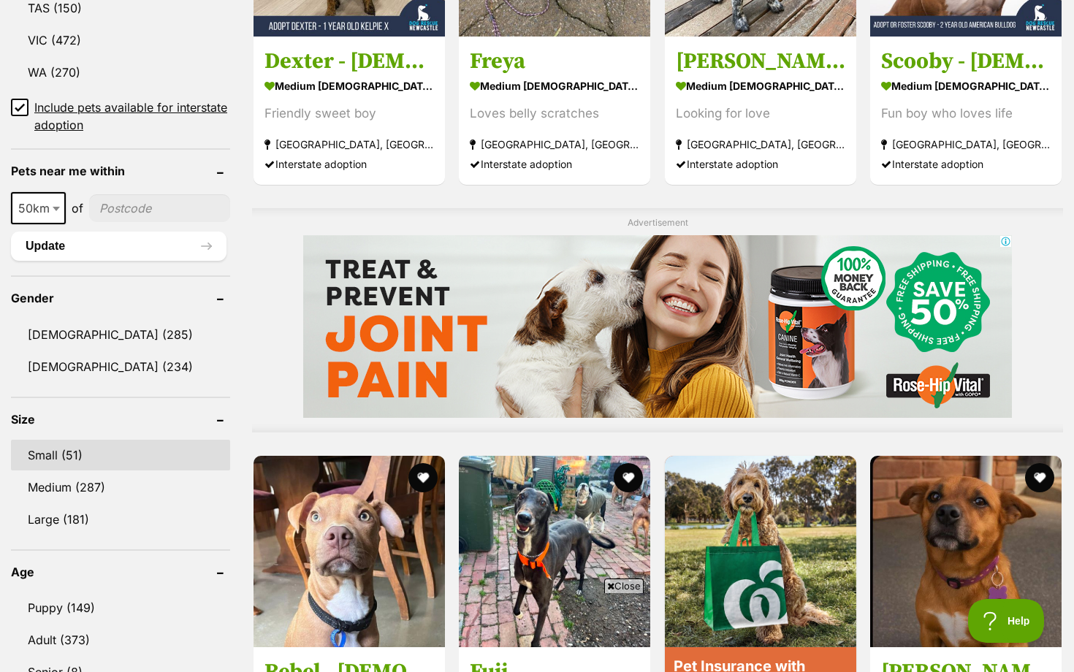
scroll to position [982, 0]
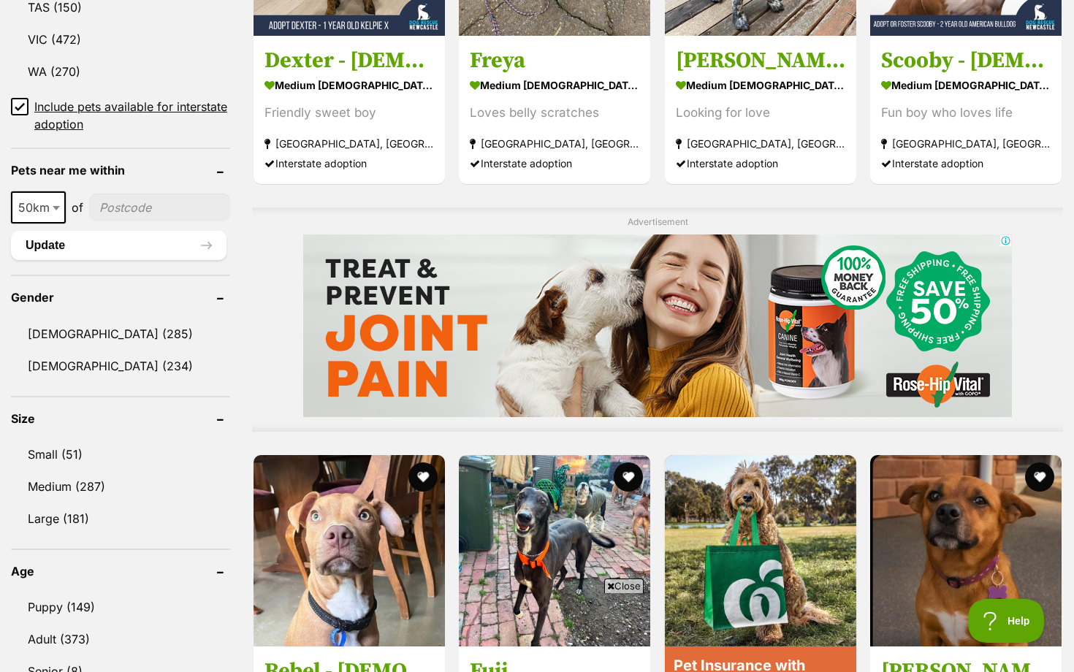
click at [150, 203] on input"] "postcode" at bounding box center [159, 208] width 141 height 28
type input"] "4217"
click at [41, 213] on span "50km" at bounding box center [38, 207] width 52 height 20
select select "250"
click at [44, 300] on header "Gender" at bounding box center [120, 297] width 219 height 13
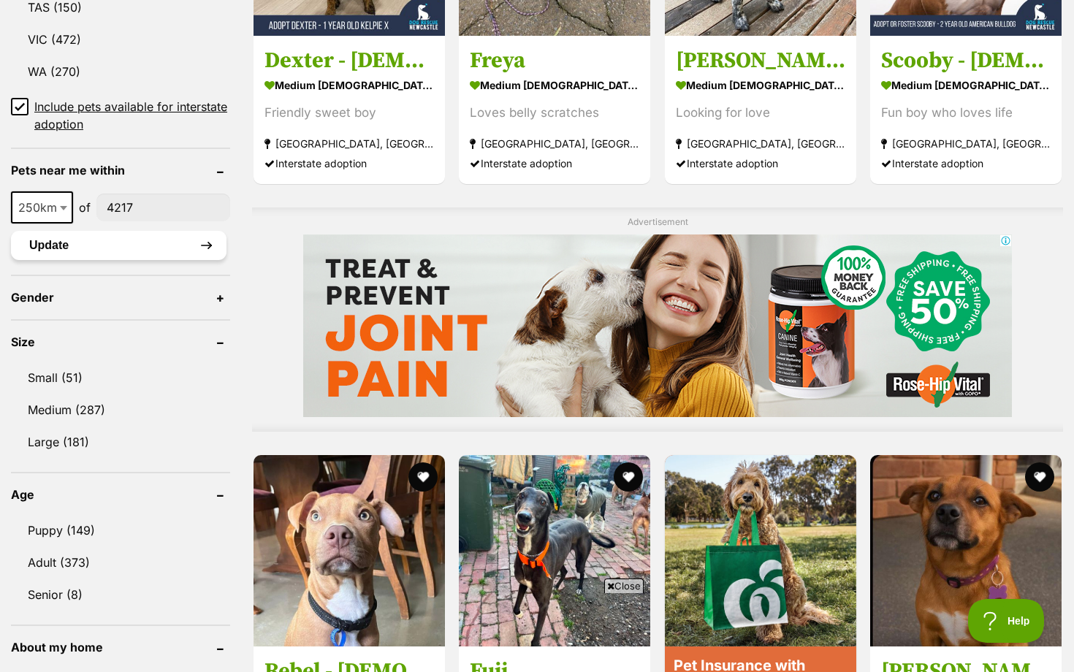
click at [58, 243] on button "Update" at bounding box center [118, 245] width 215 height 29
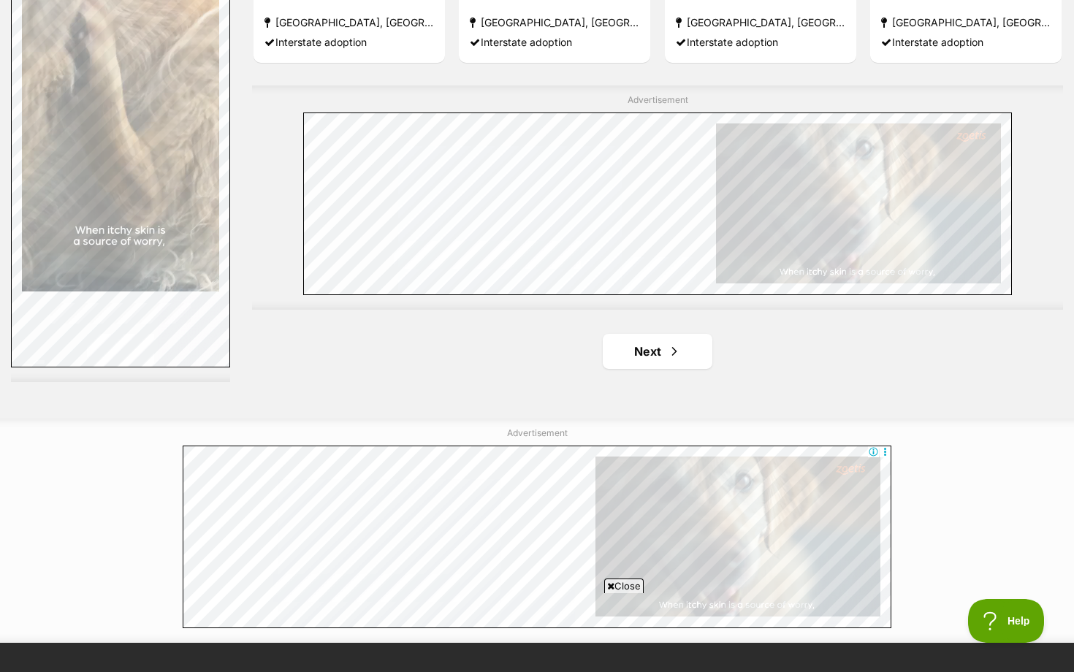
scroll to position [2473, 0]
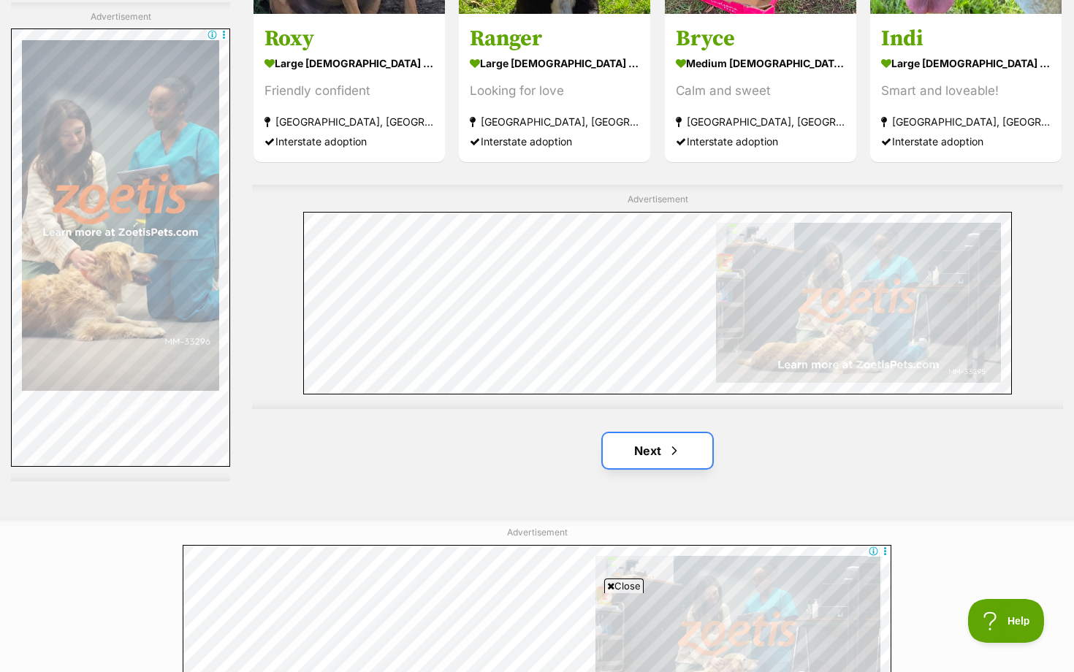
click at [660, 456] on link "Next" at bounding box center [658, 450] width 110 height 35
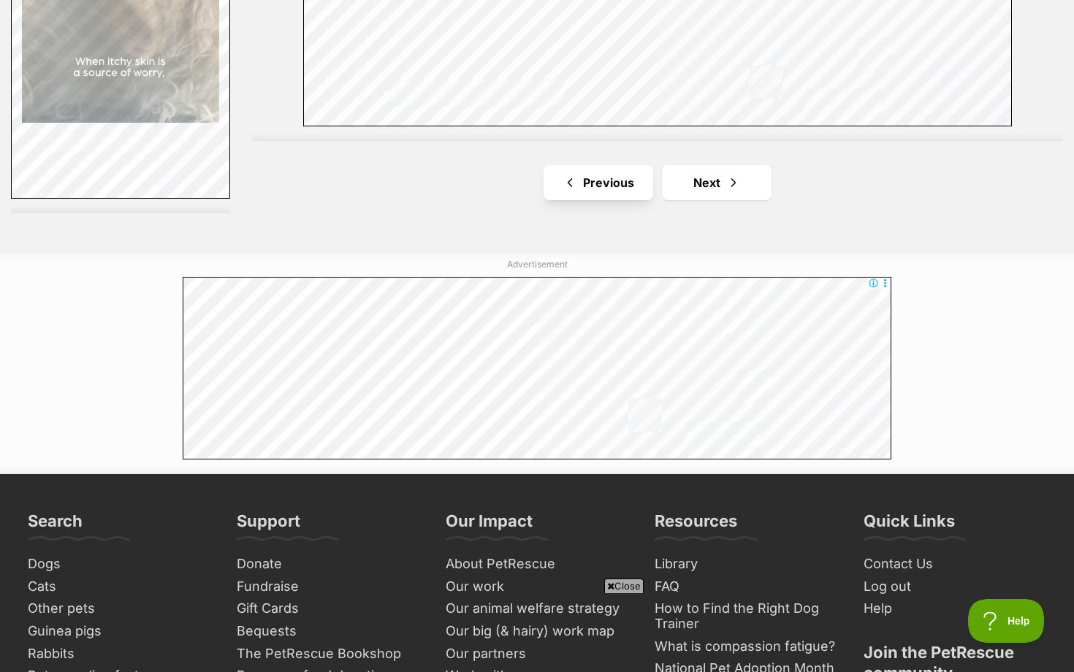
scroll to position [2687, 0]
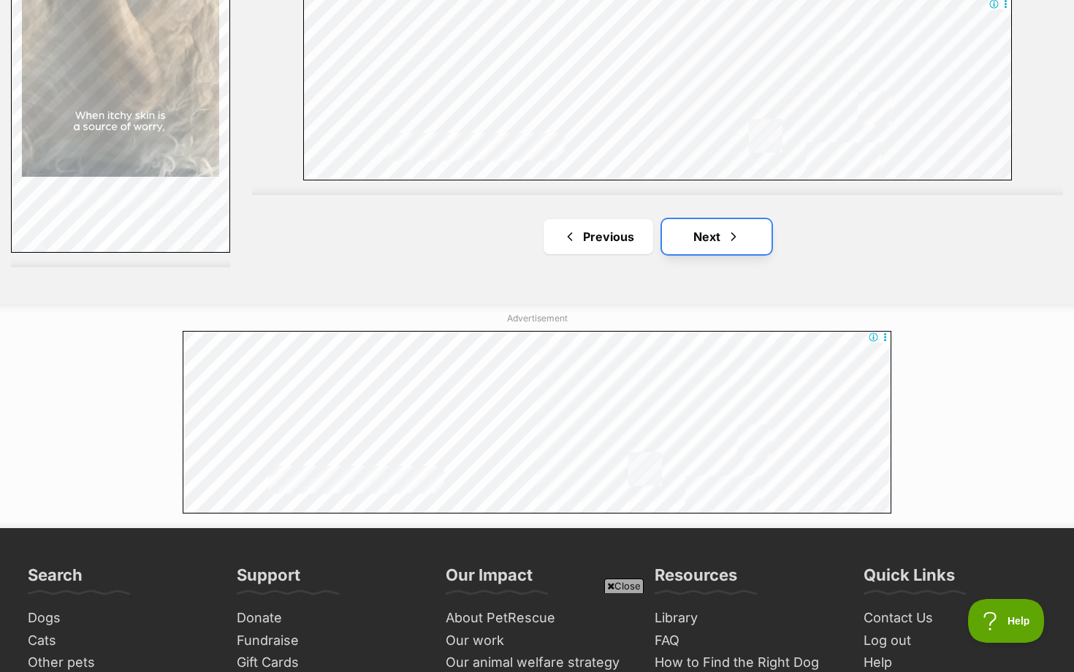
click at [707, 230] on link "Next" at bounding box center [717, 236] width 110 height 35
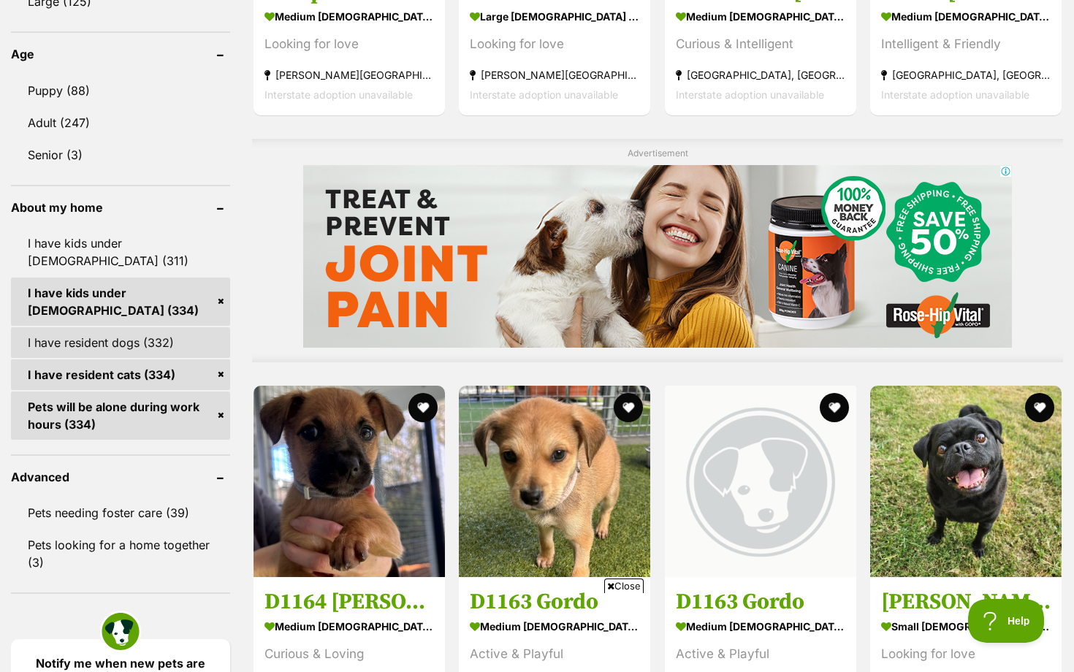
scroll to position [1147, 0]
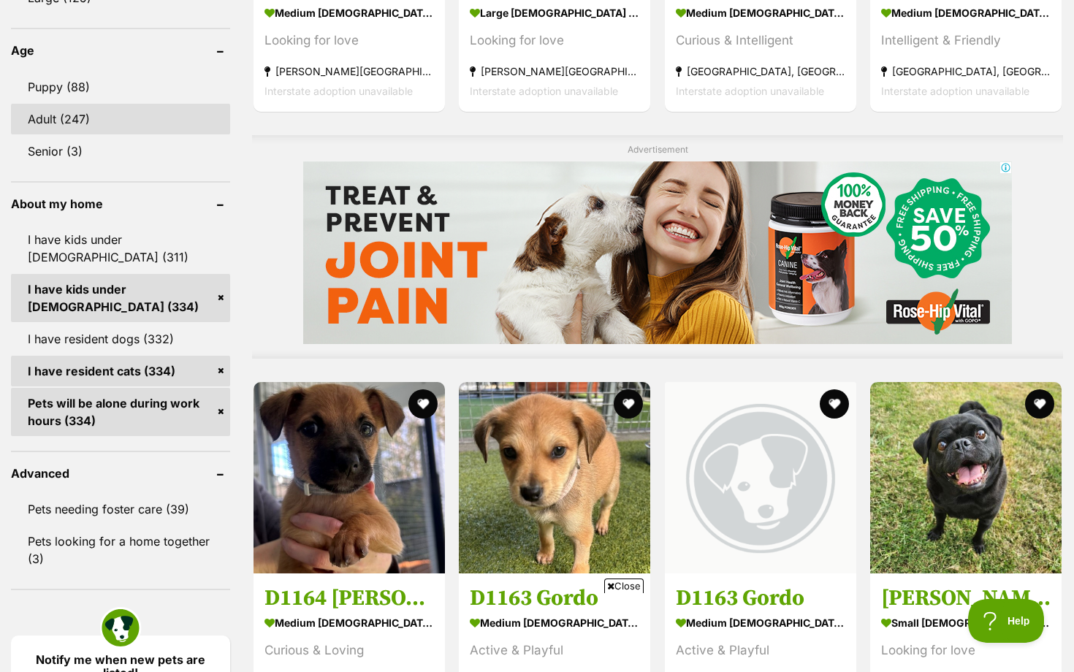
click at [85, 117] on link "Adult (247)" at bounding box center [120, 119] width 219 height 31
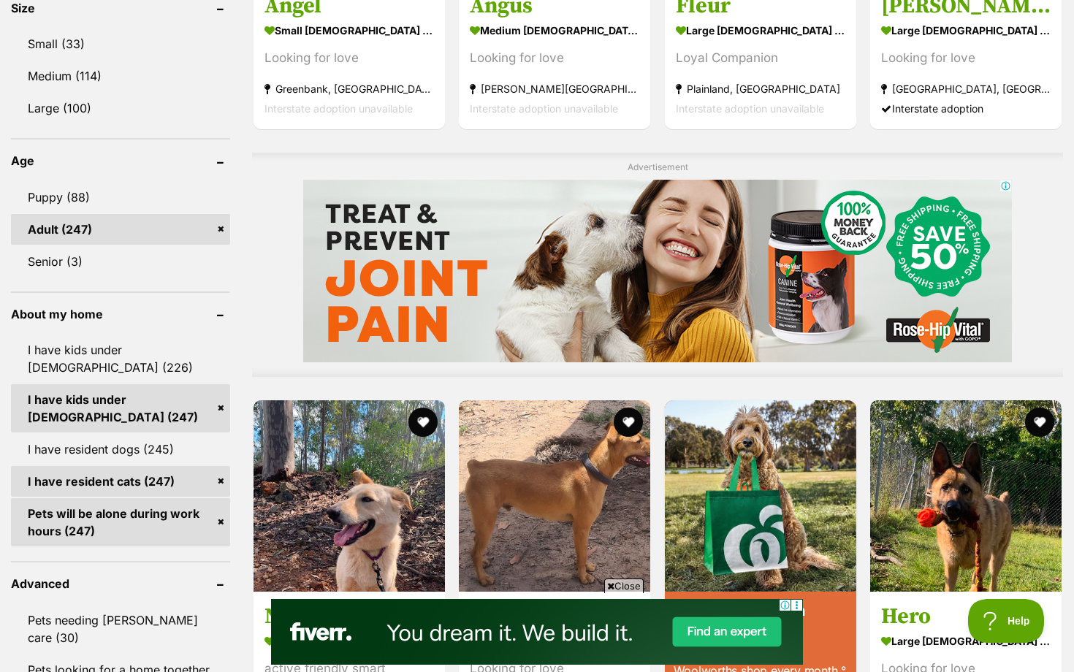
scroll to position [980, 0]
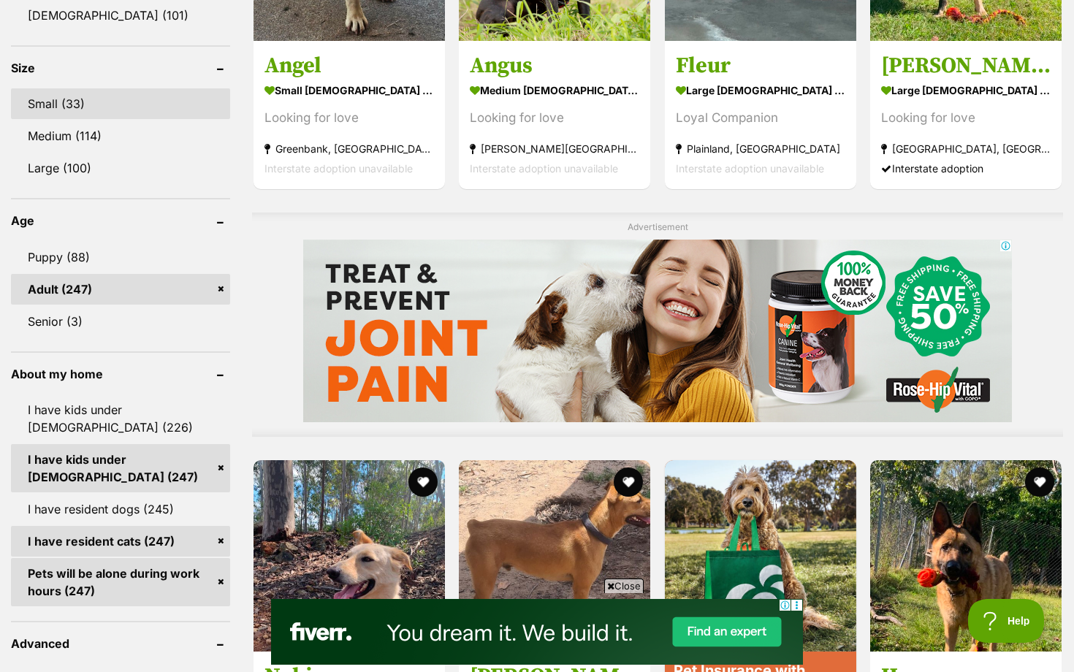
click at [146, 109] on link "Small (33)" at bounding box center [120, 103] width 219 height 31
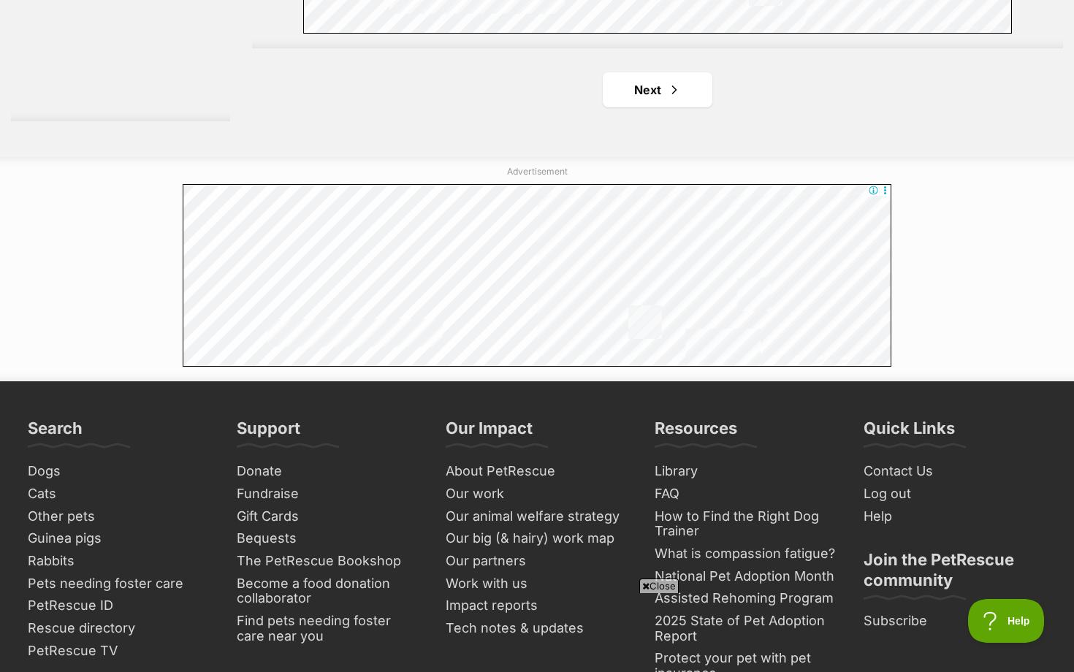
scroll to position [2716, 0]
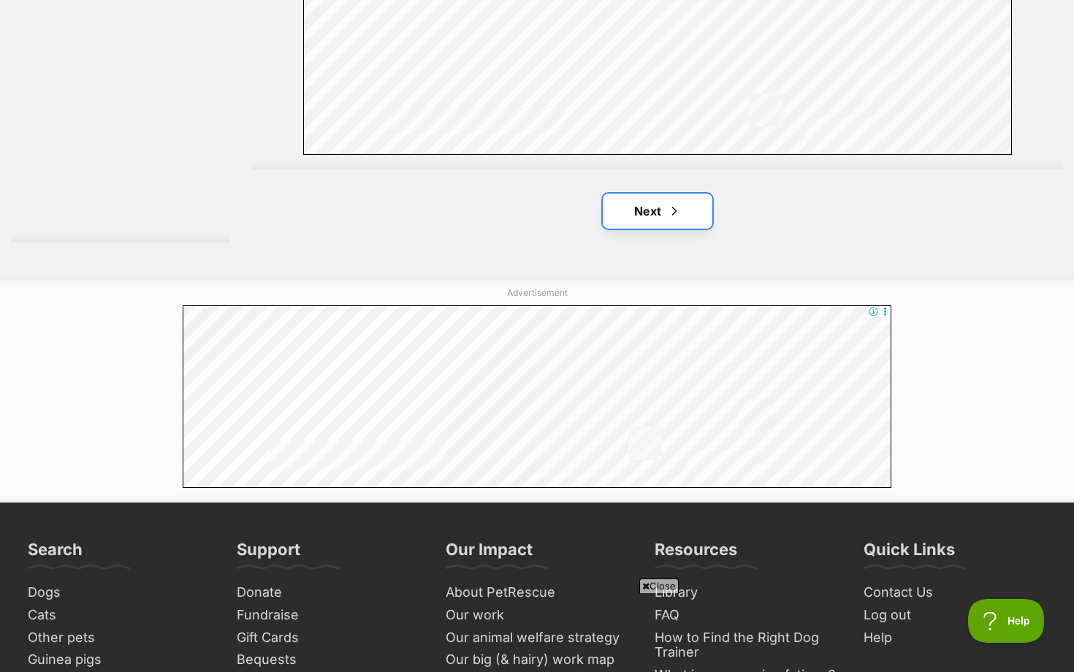
click at [664, 210] on link "Next" at bounding box center [658, 211] width 110 height 35
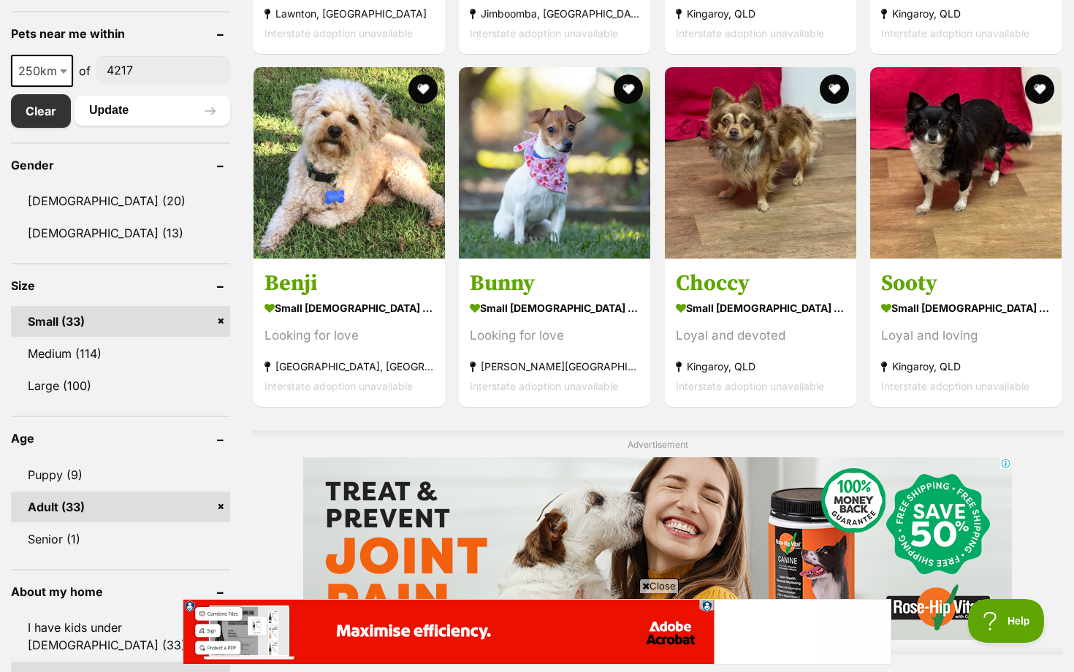
scroll to position [825, 0]
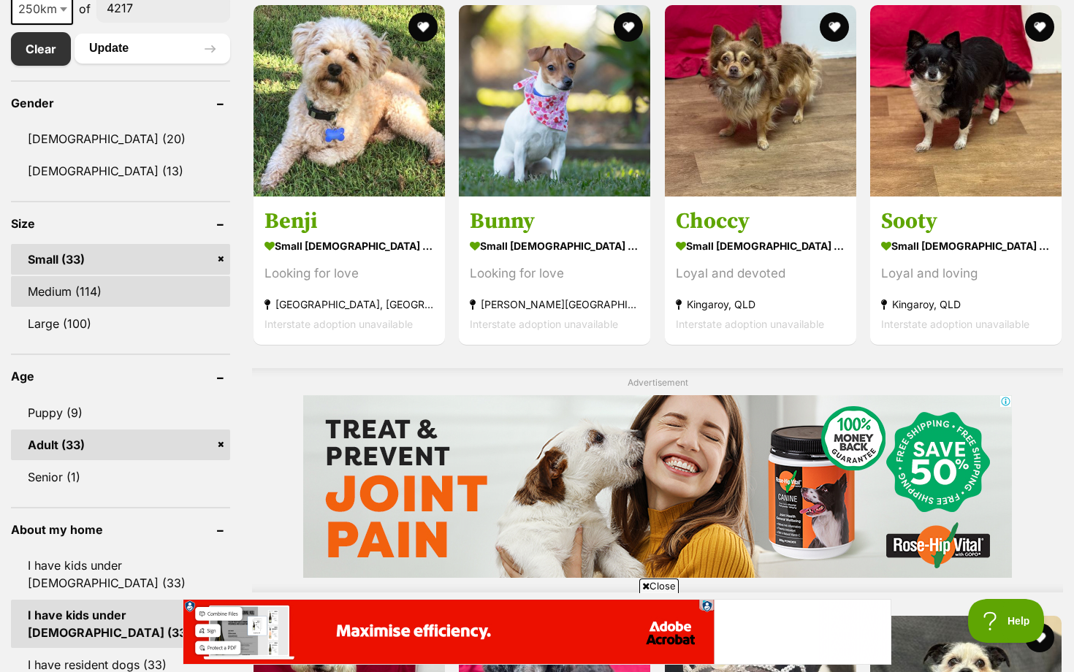
click at [99, 279] on link "Medium (114)" at bounding box center [120, 291] width 219 height 31
click at [92, 261] on link "Small (33)" at bounding box center [120, 259] width 219 height 31
click at [95, 299] on link "Medium (114)" at bounding box center [120, 291] width 219 height 31
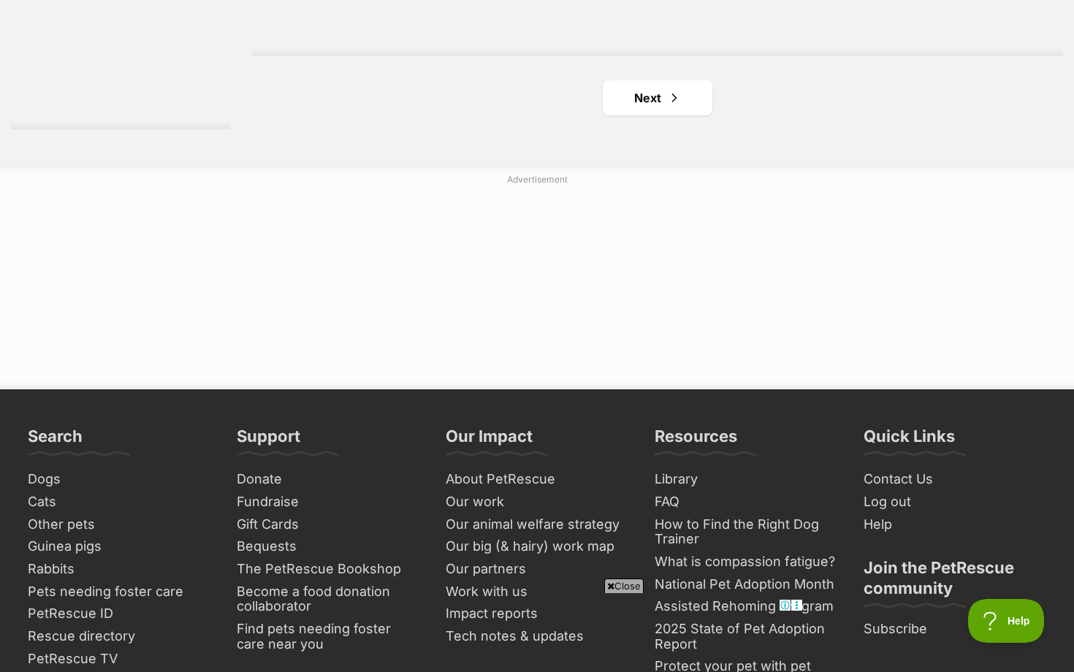
scroll to position [2845, 0]
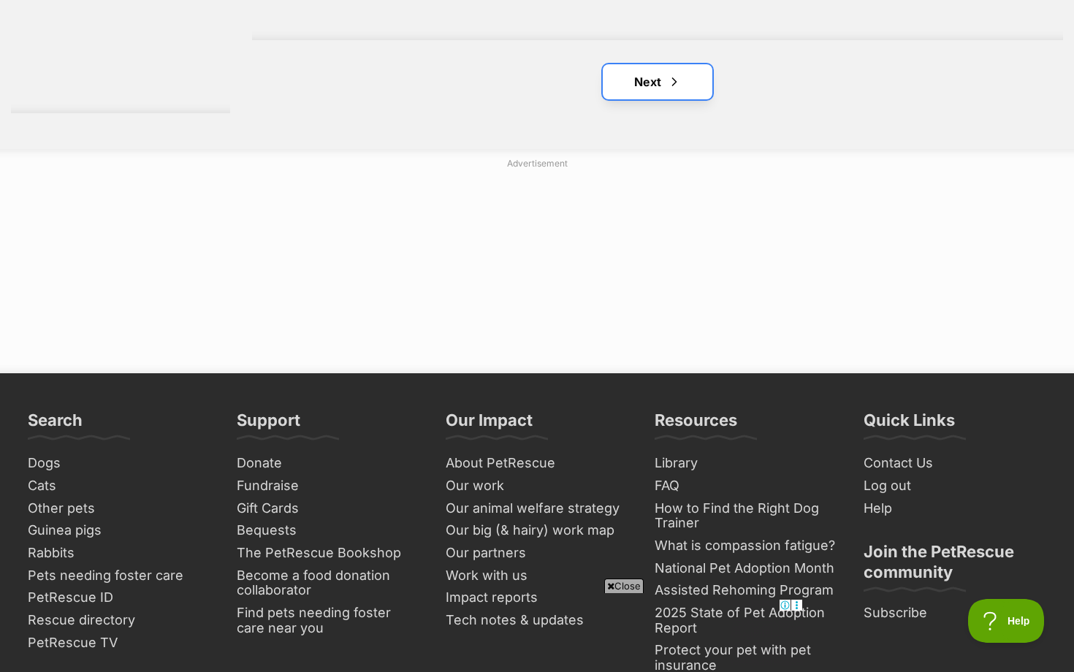
click at [633, 99] on link "Next" at bounding box center [658, 81] width 110 height 35
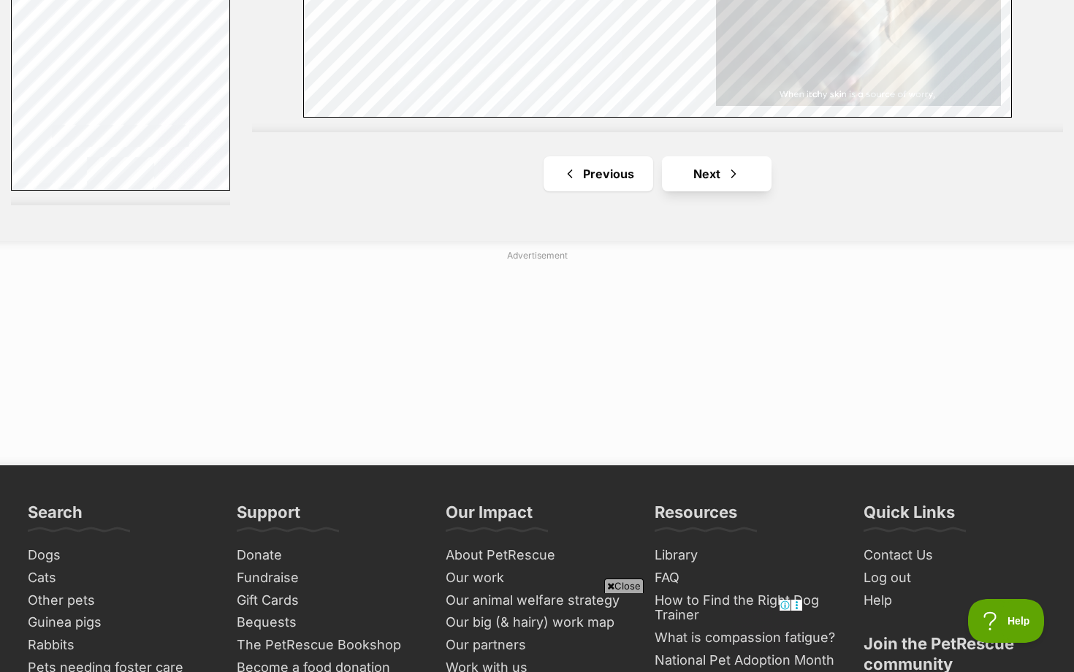
scroll to position [2670, 0]
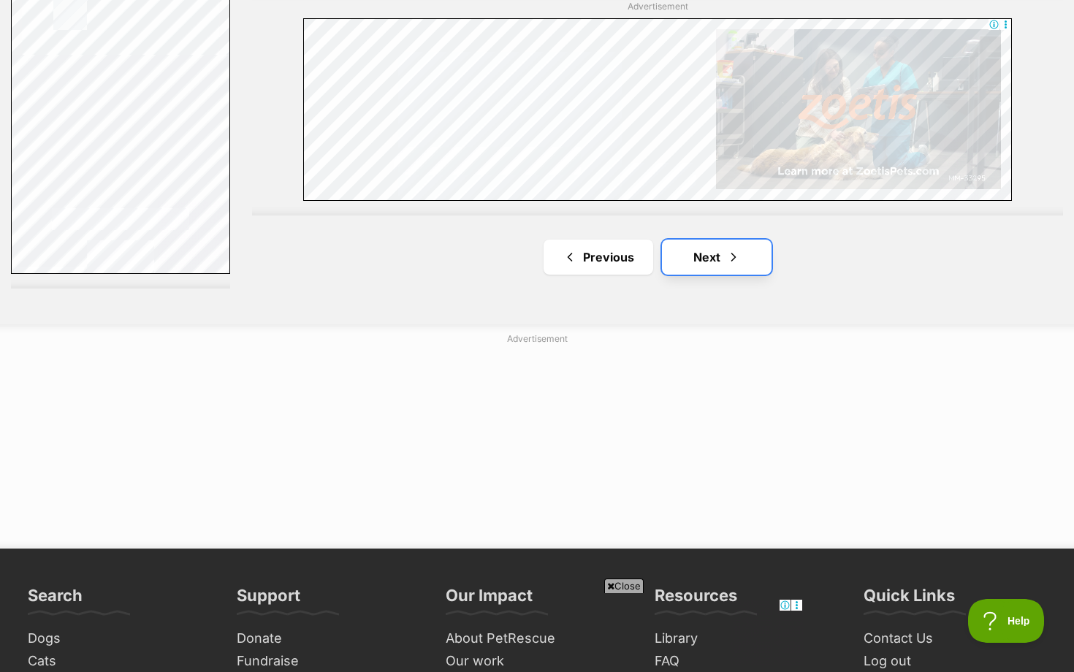
click at [704, 275] on link "Next" at bounding box center [717, 257] width 110 height 35
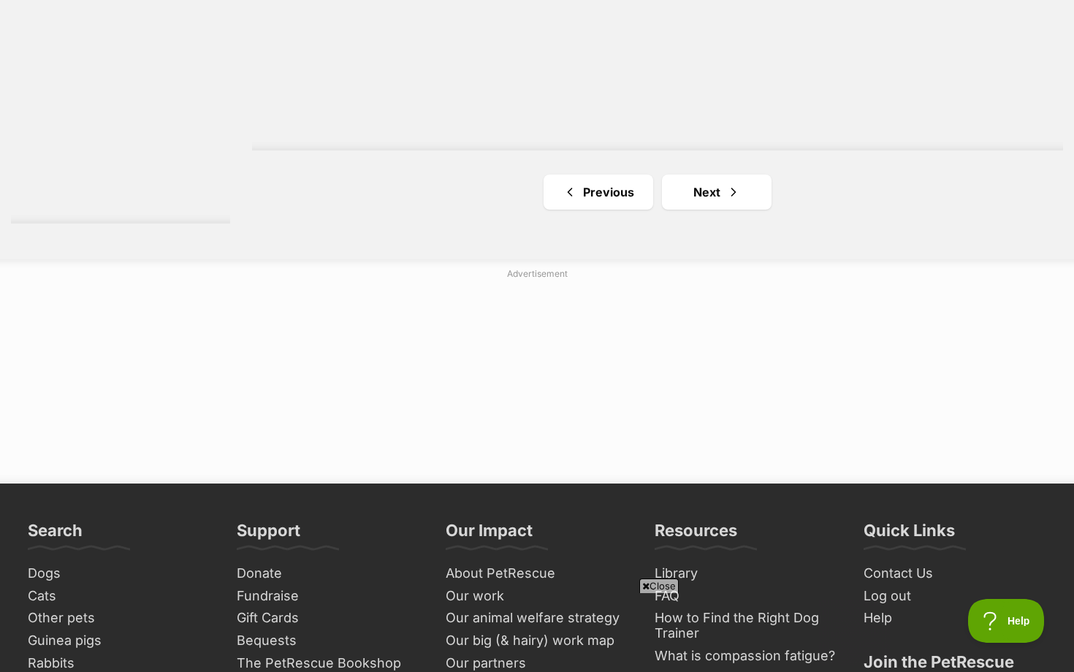
scroll to position [2846, 0]
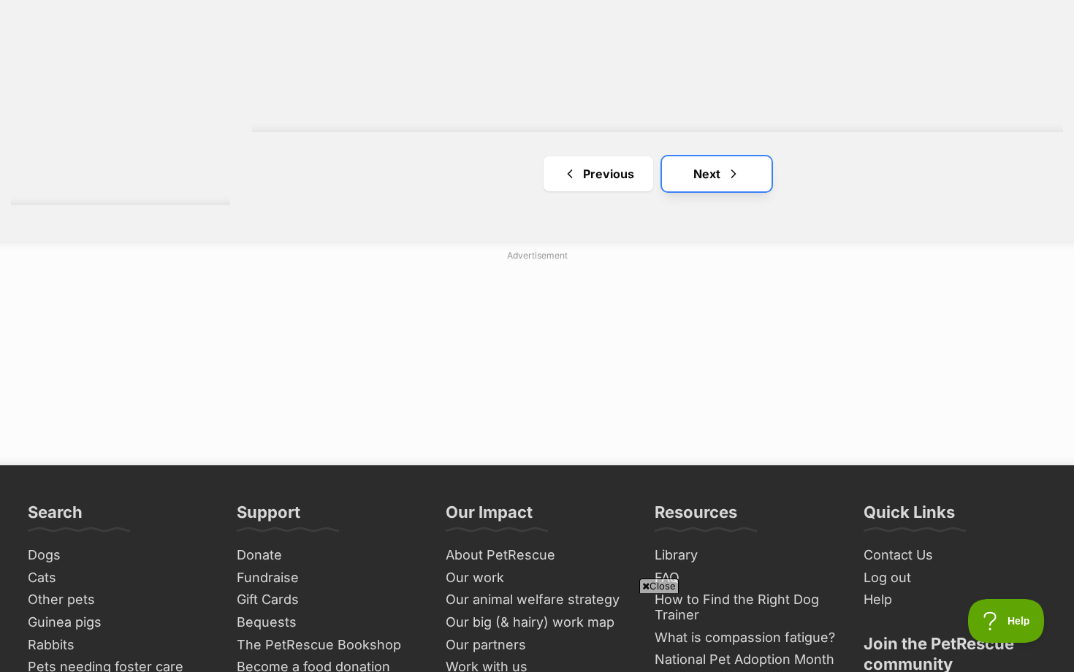
click at [721, 191] on link "Next" at bounding box center [717, 173] width 110 height 35
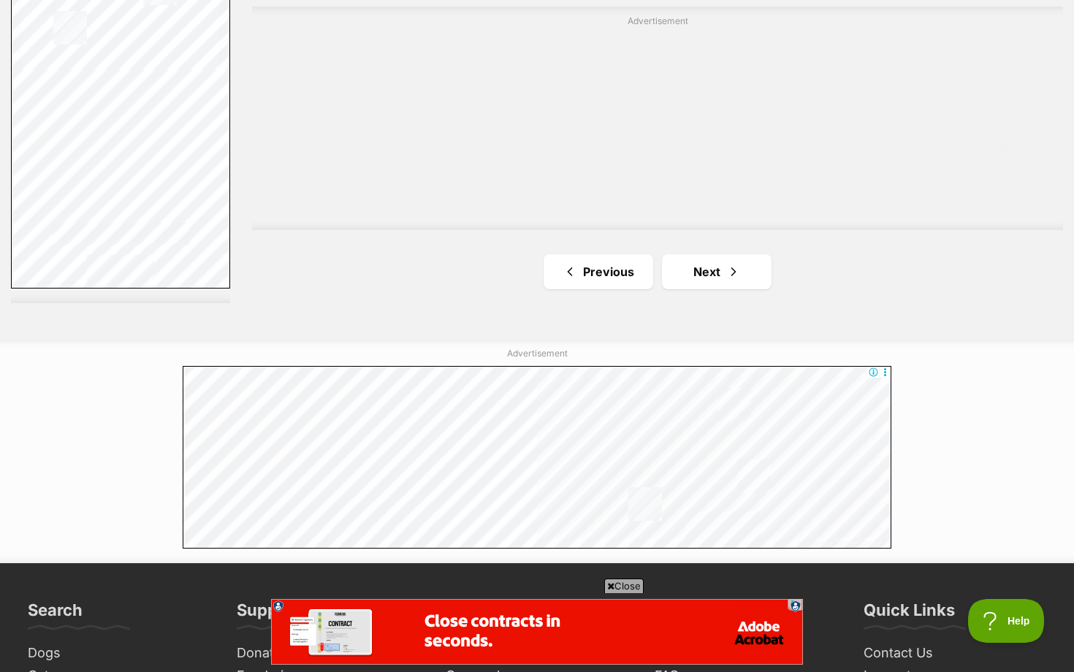
scroll to position [2672, 0]
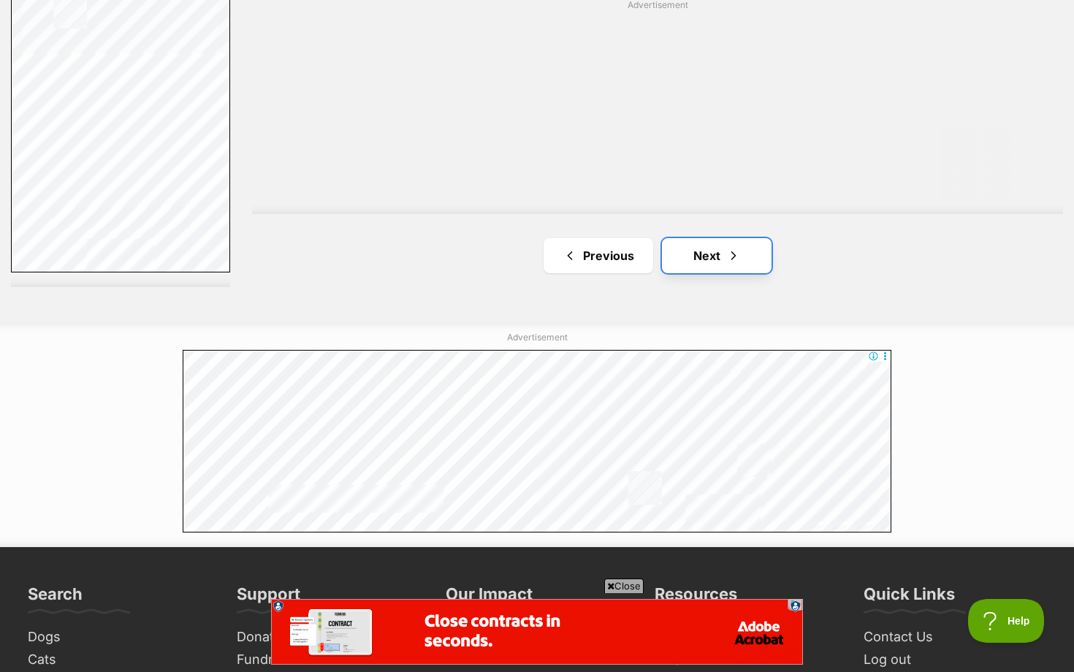
click at [674, 273] on link "Next" at bounding box center [717, 255] width 110 height 35
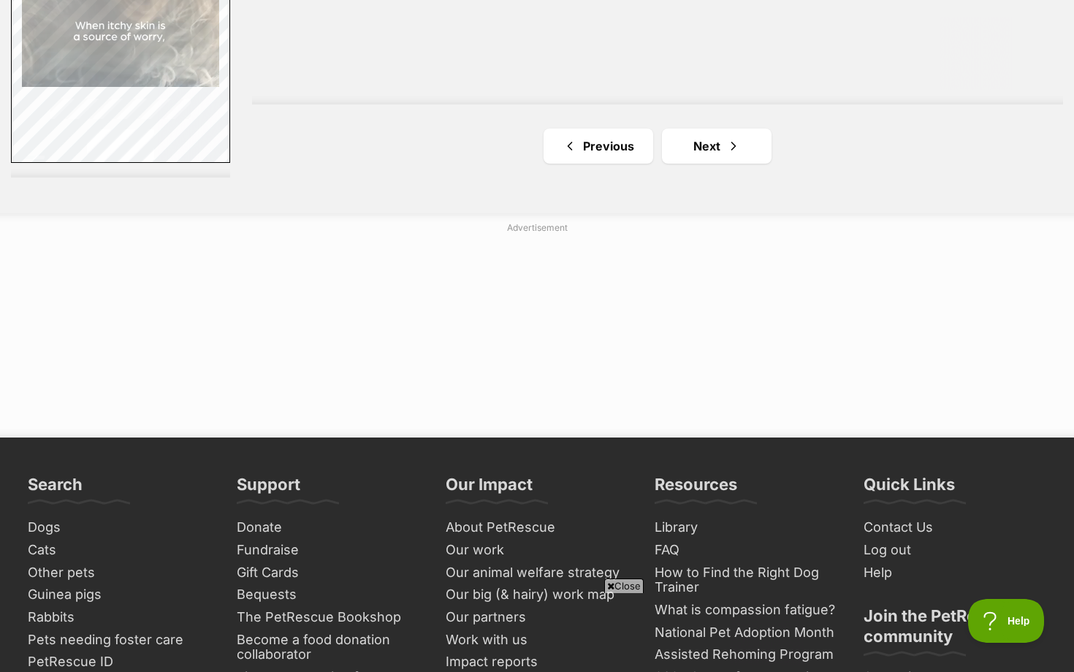
scroll to position [2794, 0]
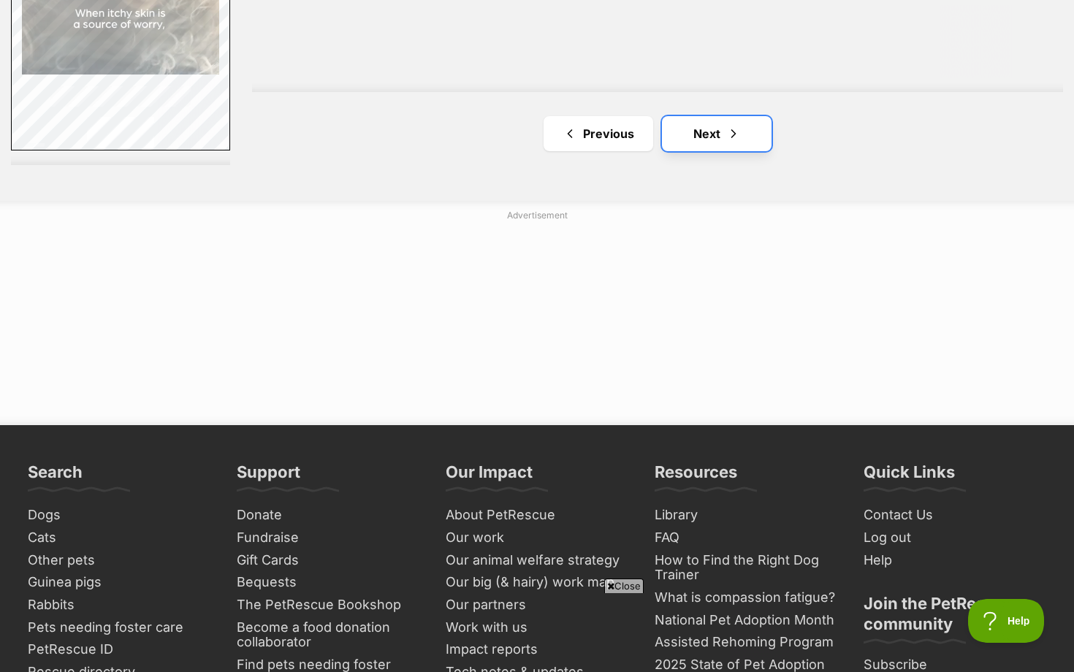
click at [700, 151] on link "Next" at bounding box center [717, 133] width 110 height 35
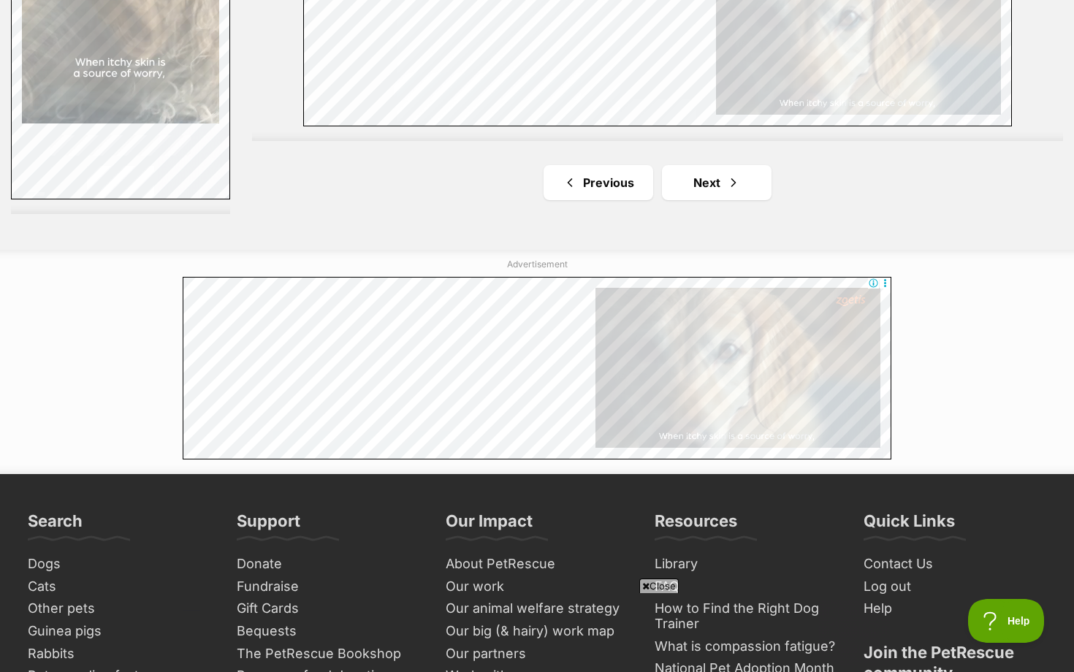
scroll to position [2868, 0]
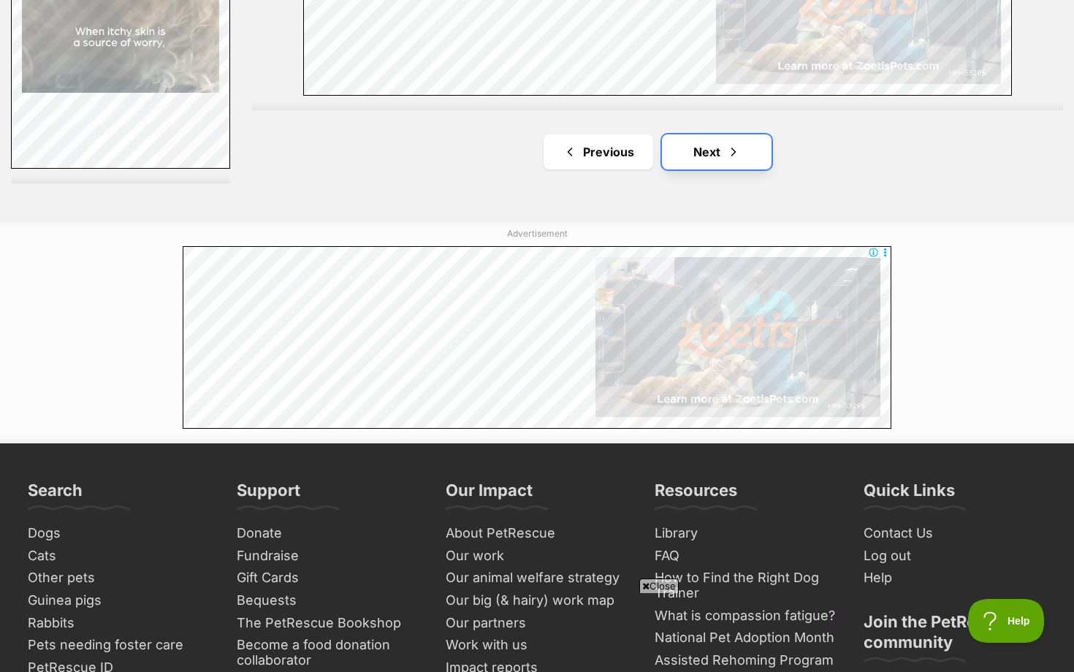
click at [700, 169] on link "Next" at bounding box center [717, 151] width 110 height 35
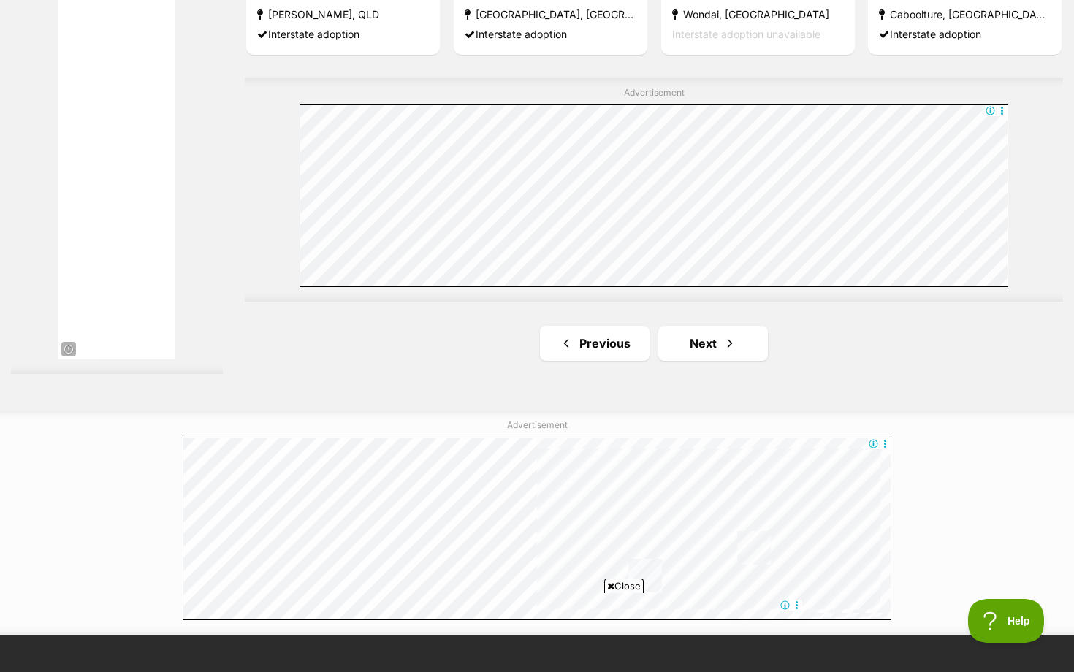
scroll to position [2694, 0]
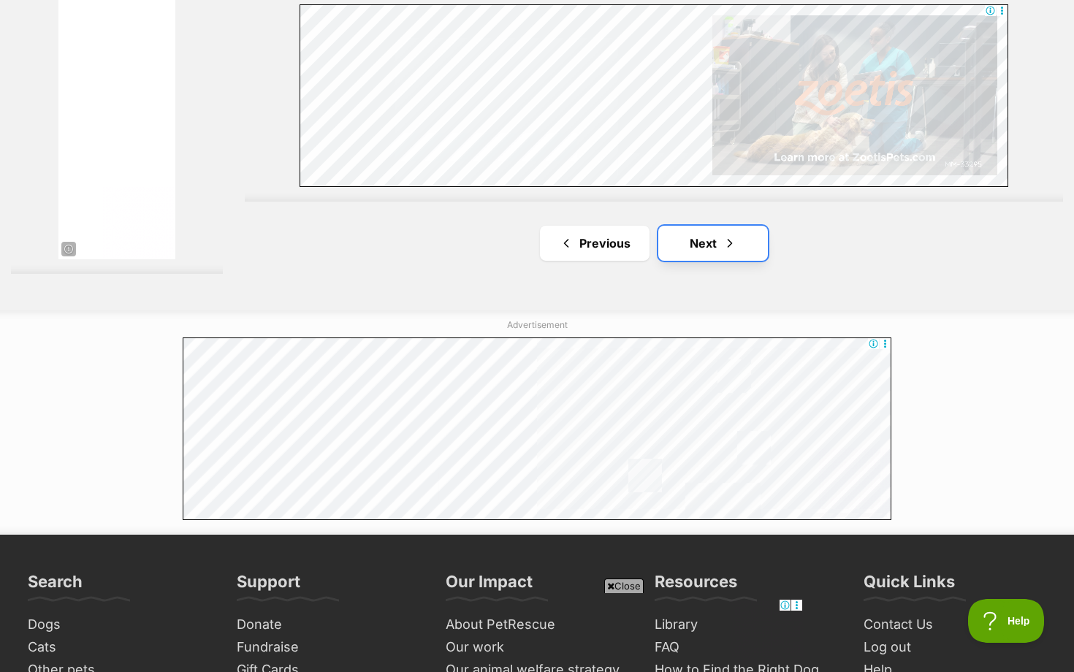
click at [713, 261] on link "Next" at bounding box center [713, 243] width 110 height 35
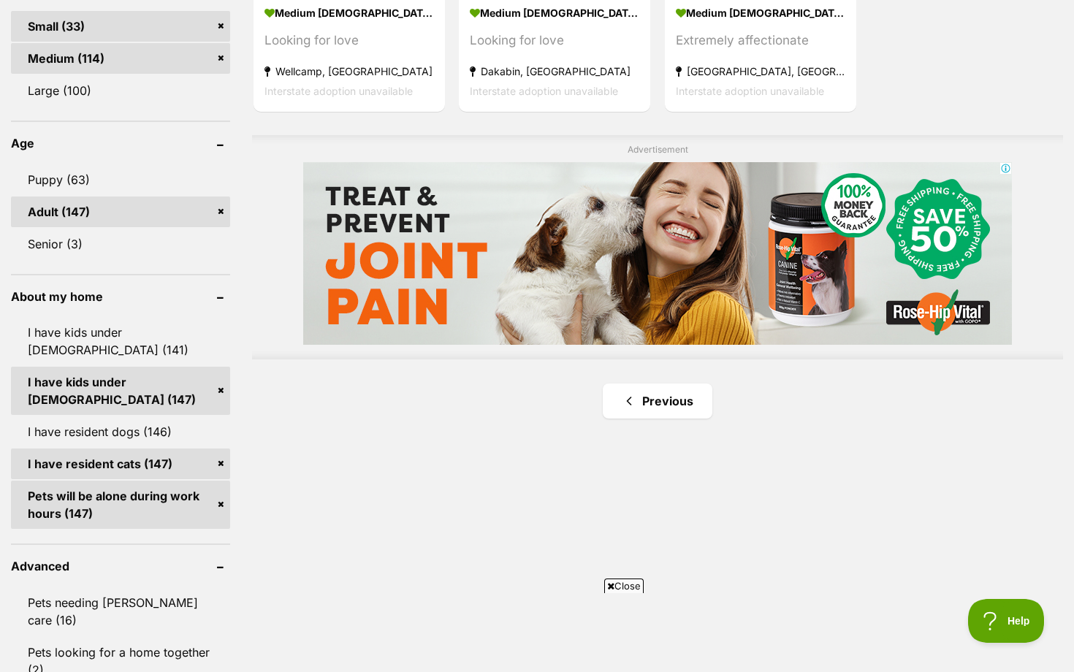
scroll to position [1057, 0]
click at [160, 196] on link "Puppy (63)" at bounding box center [120, 180] width 219 height 31
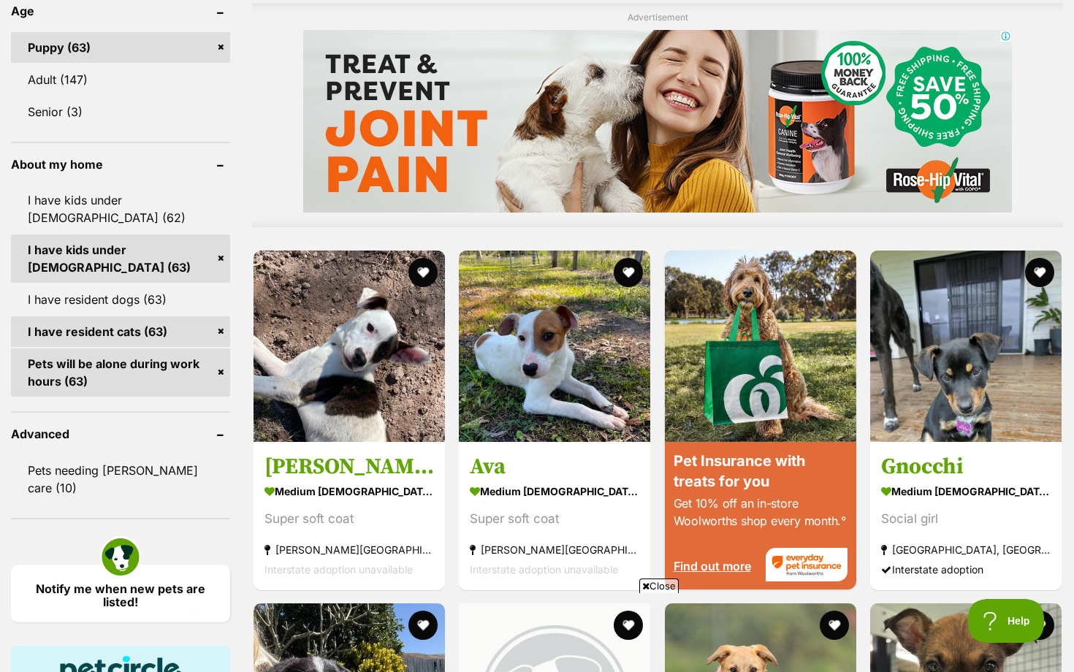
scroll to position [1191, 0]
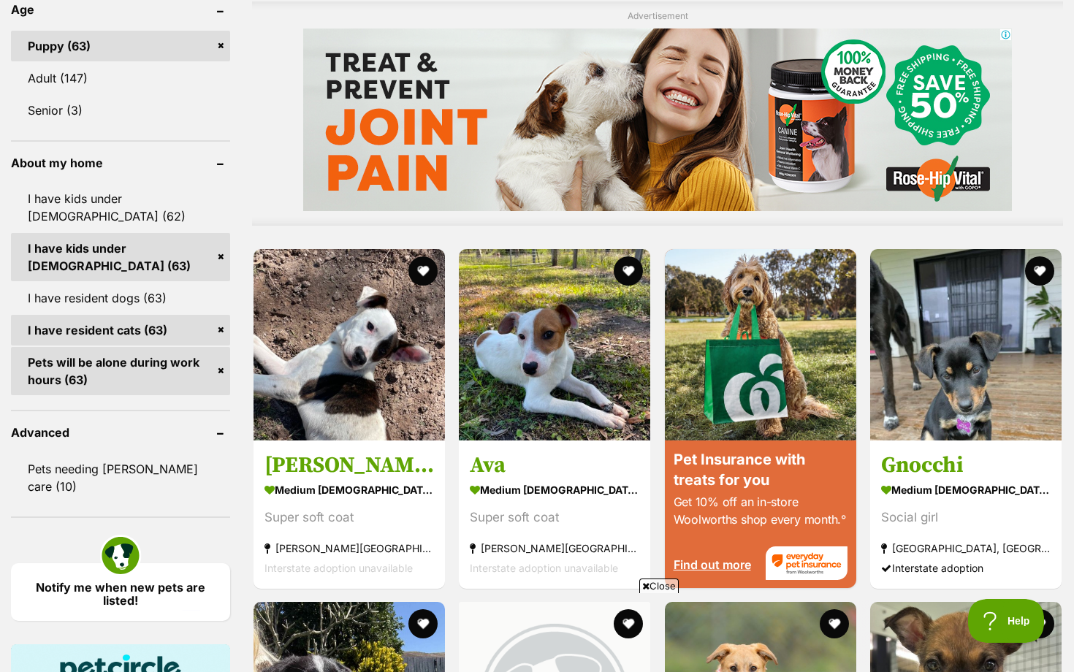
click at [225, 356] on link "Pets will be alone during work hours (63)" at bounding box center [120, 371] width 219 height 48
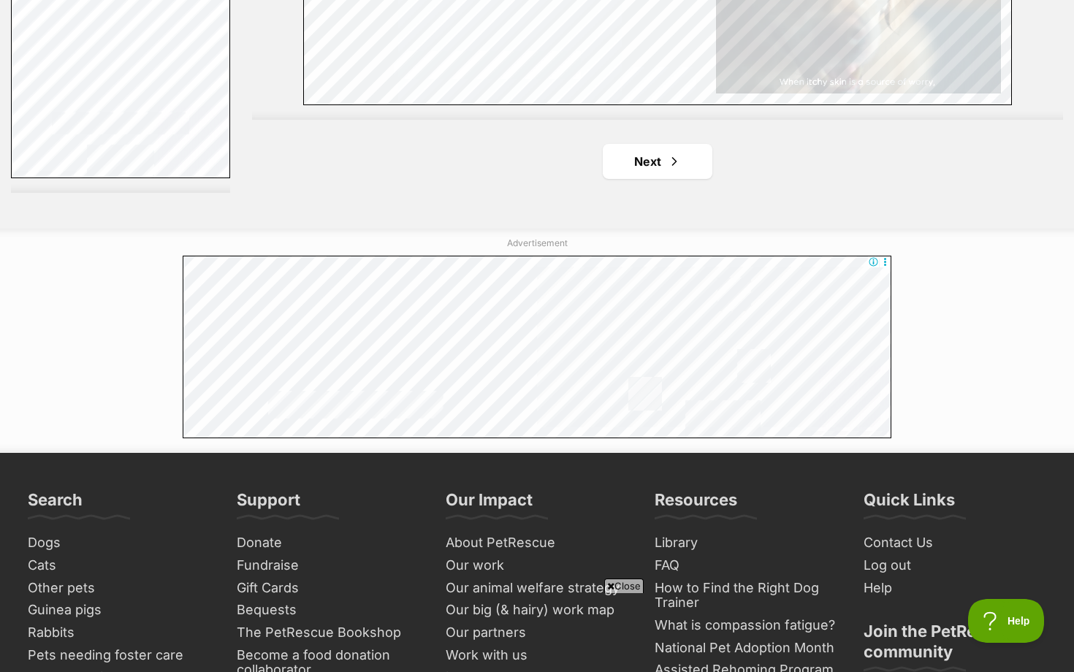
scroll to position [2510, 0]
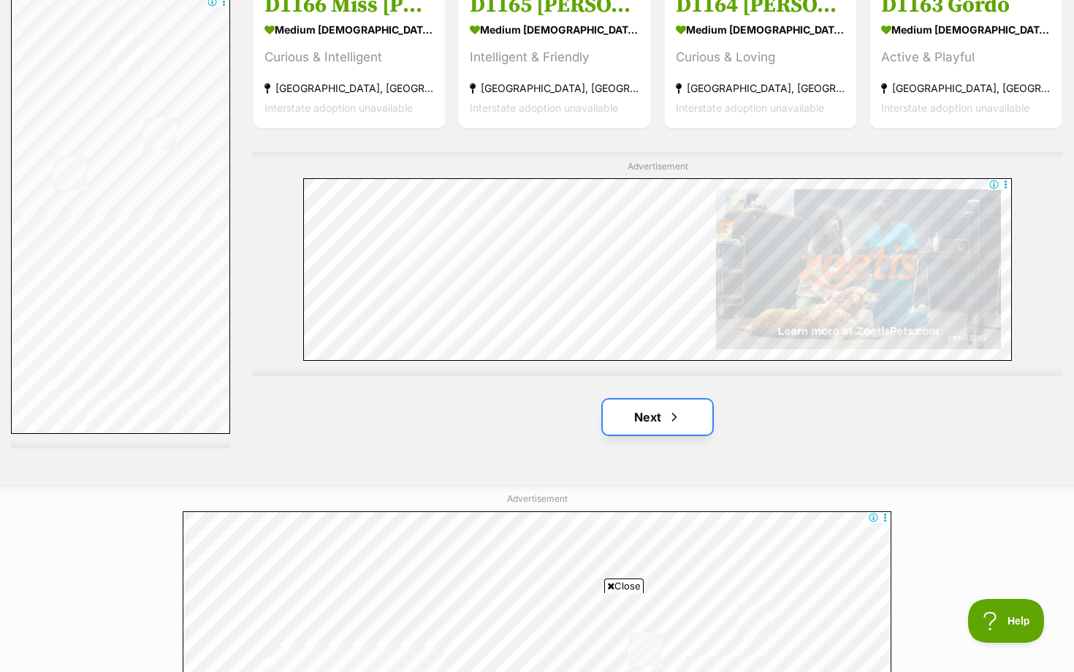
click at [674, 426] on span "Next page" at bounding box center [674, 417] width 15 height 18
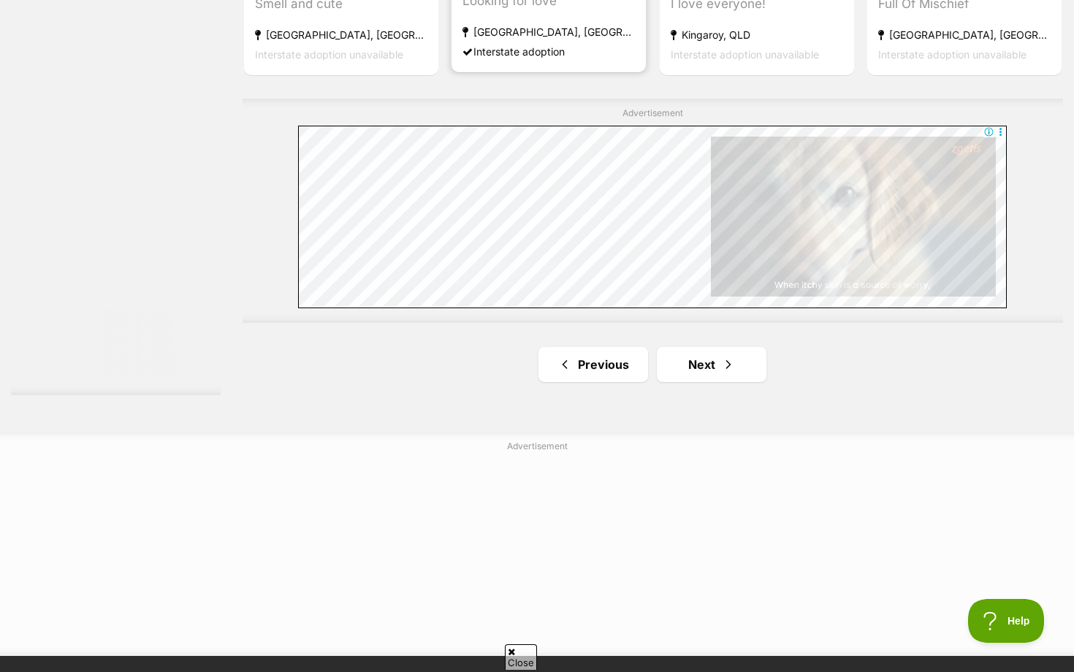
scroll to position [2582, 0]
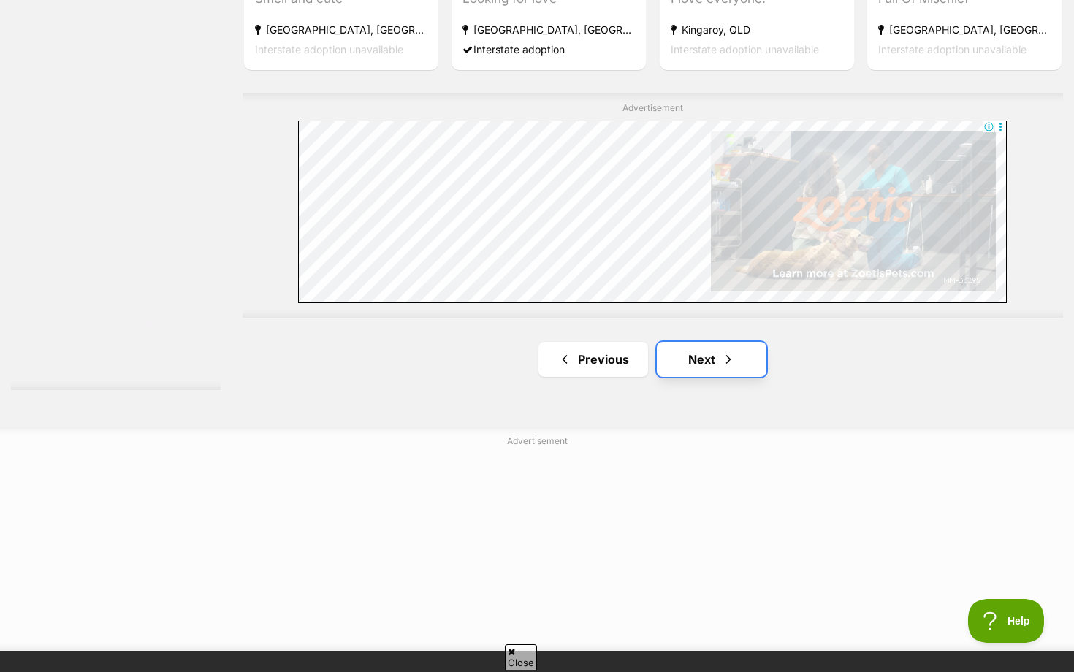
click at [713, 365] on link "Next" at bounding box center [712, 359] width 110 height 35
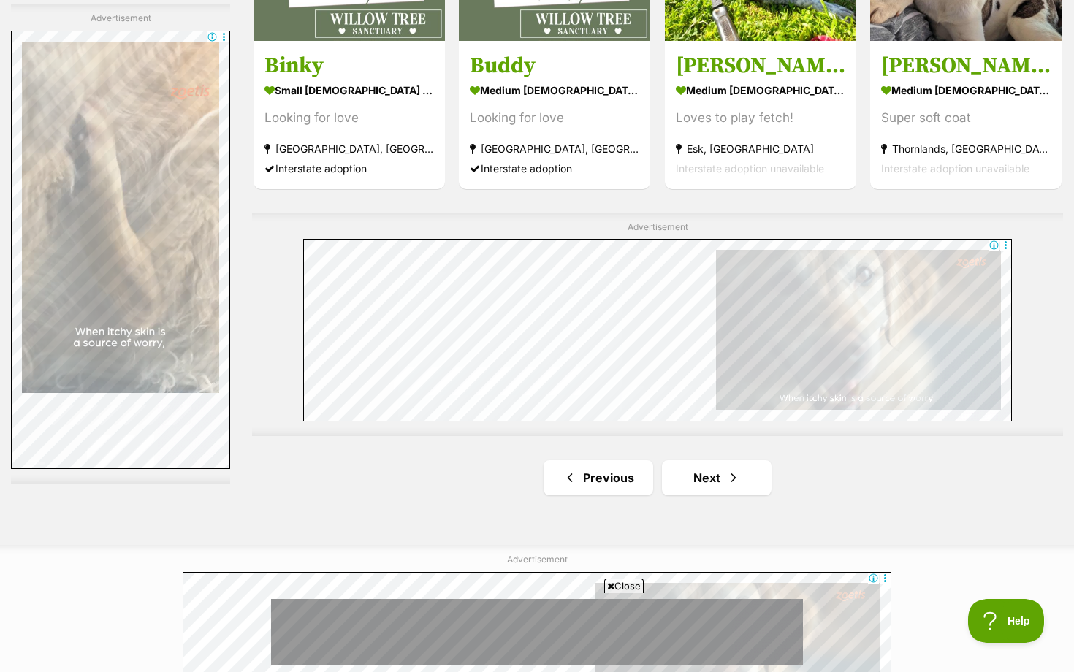
scroll to position [2463, 0]
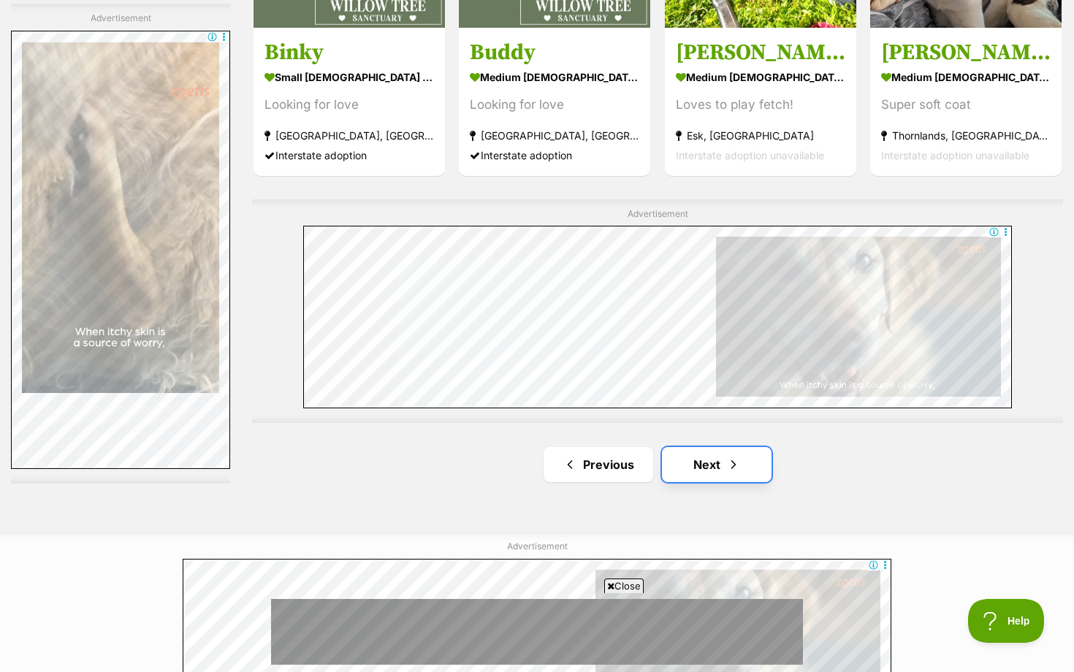
drag, startPoint x: 706, startPoint y: 469, endPoint x: 473, endPoint y: 180, distance: 370.8
click at [706, 469] on link "Next" at bounding box center [717, 464] width 110 height 35
